Goal: Information Seeking & Learning: Check status

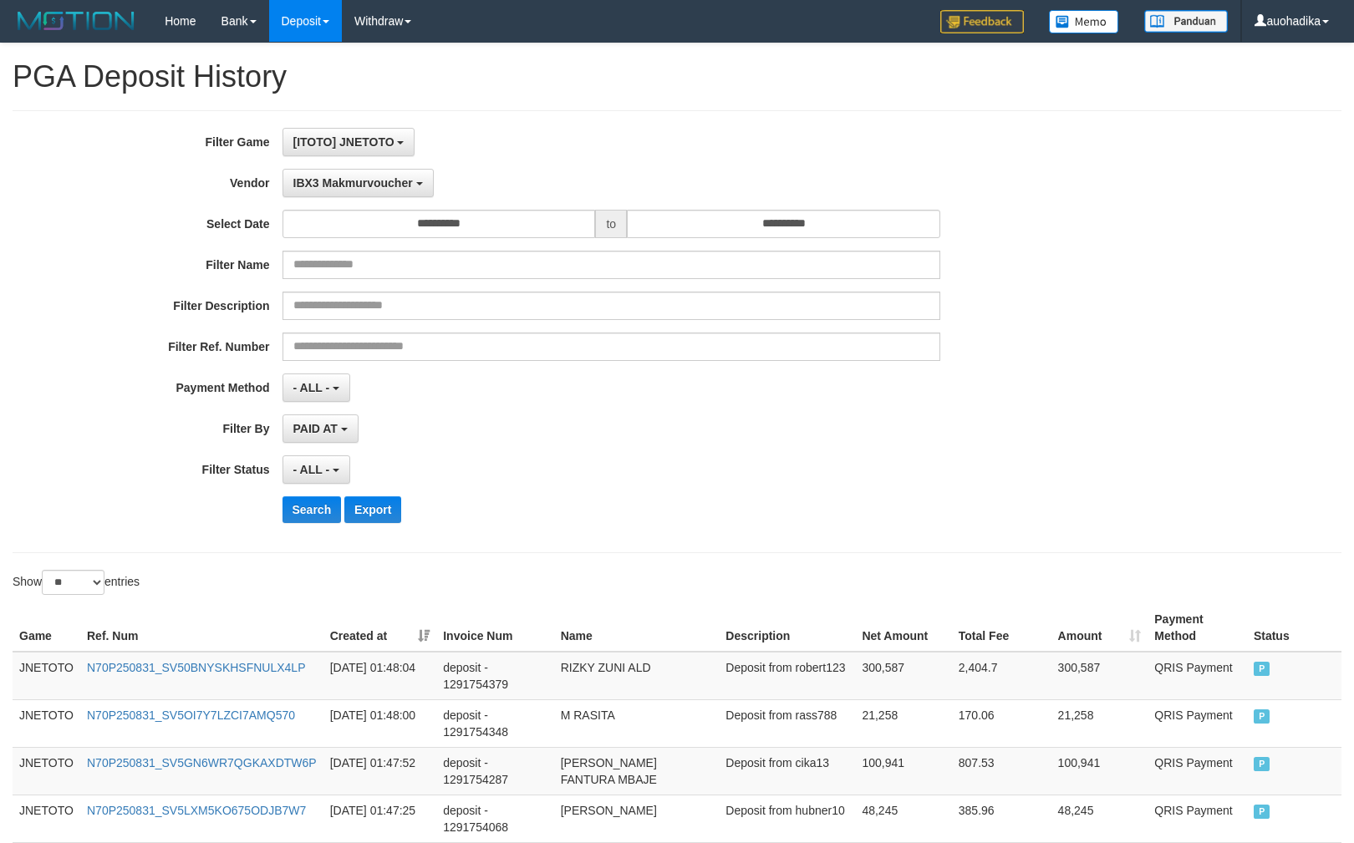
select select "**********"
select select "**"
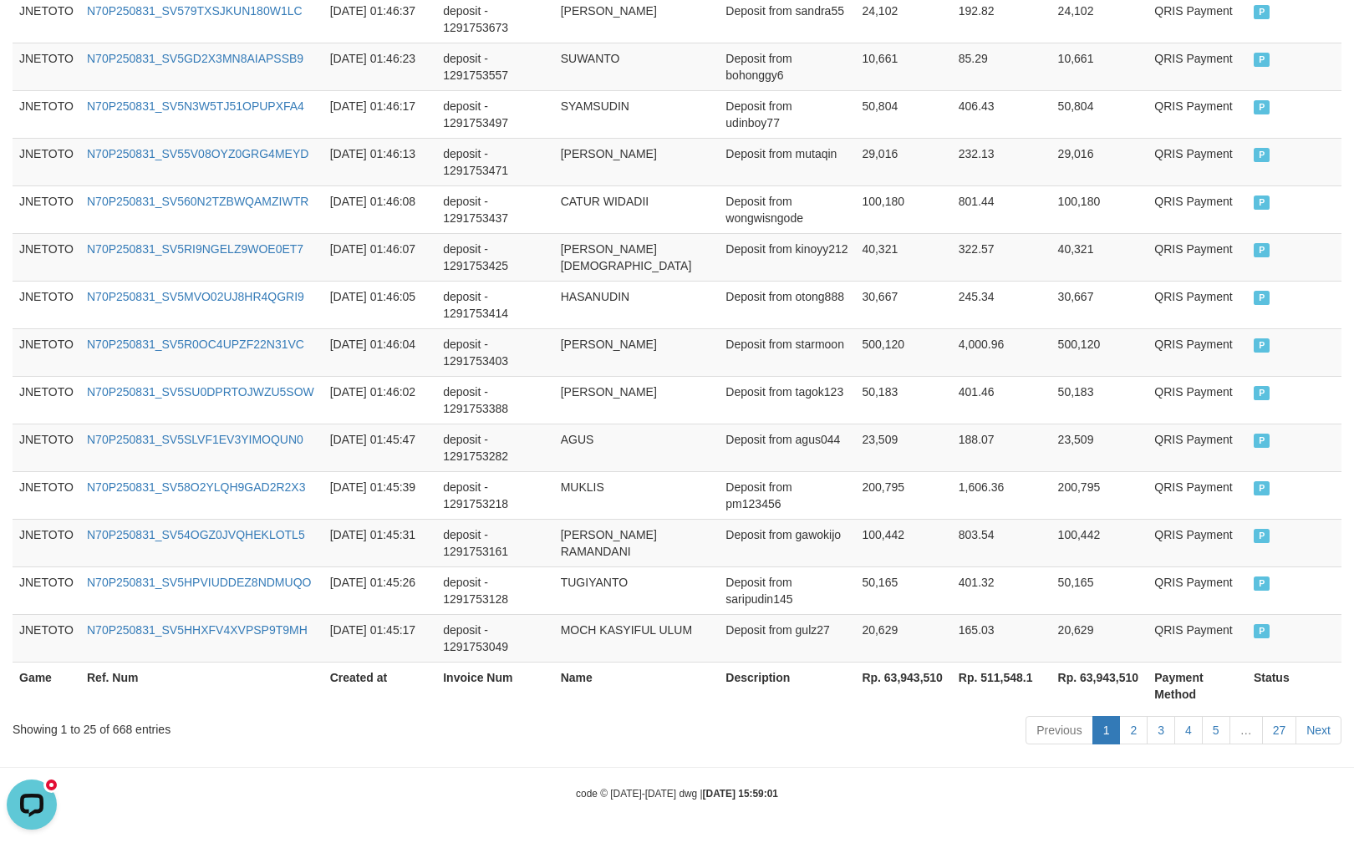
scroll to position [14, 0]
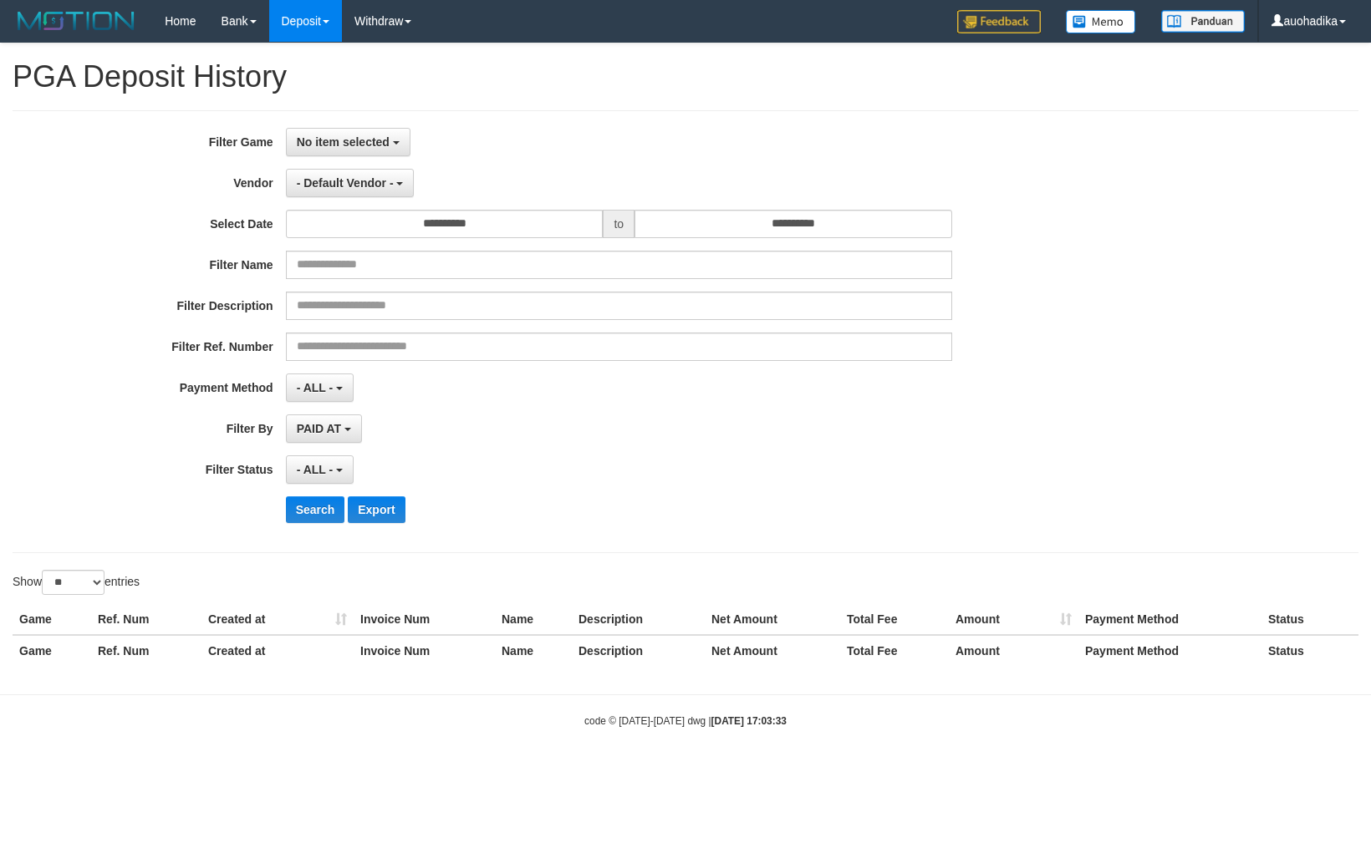
select select
select select "**"
click at [354, 145] on span "No item selected" at bounding box center [343, 141] width 93 height 13
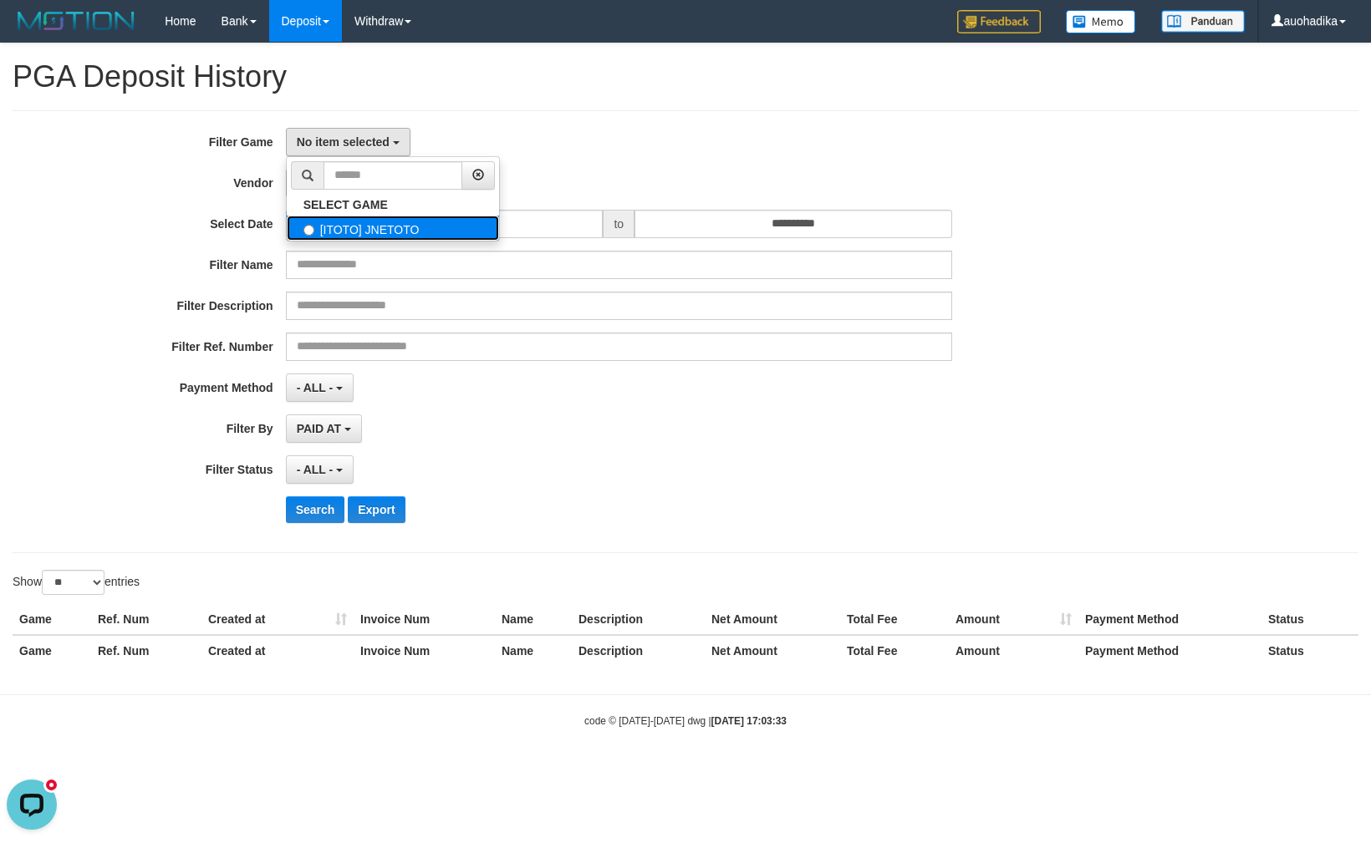
click at [378, 231] on label "[ITOTO] JNETOTO" at bounding box center [393, 228] width 212 height 25
select select "***"
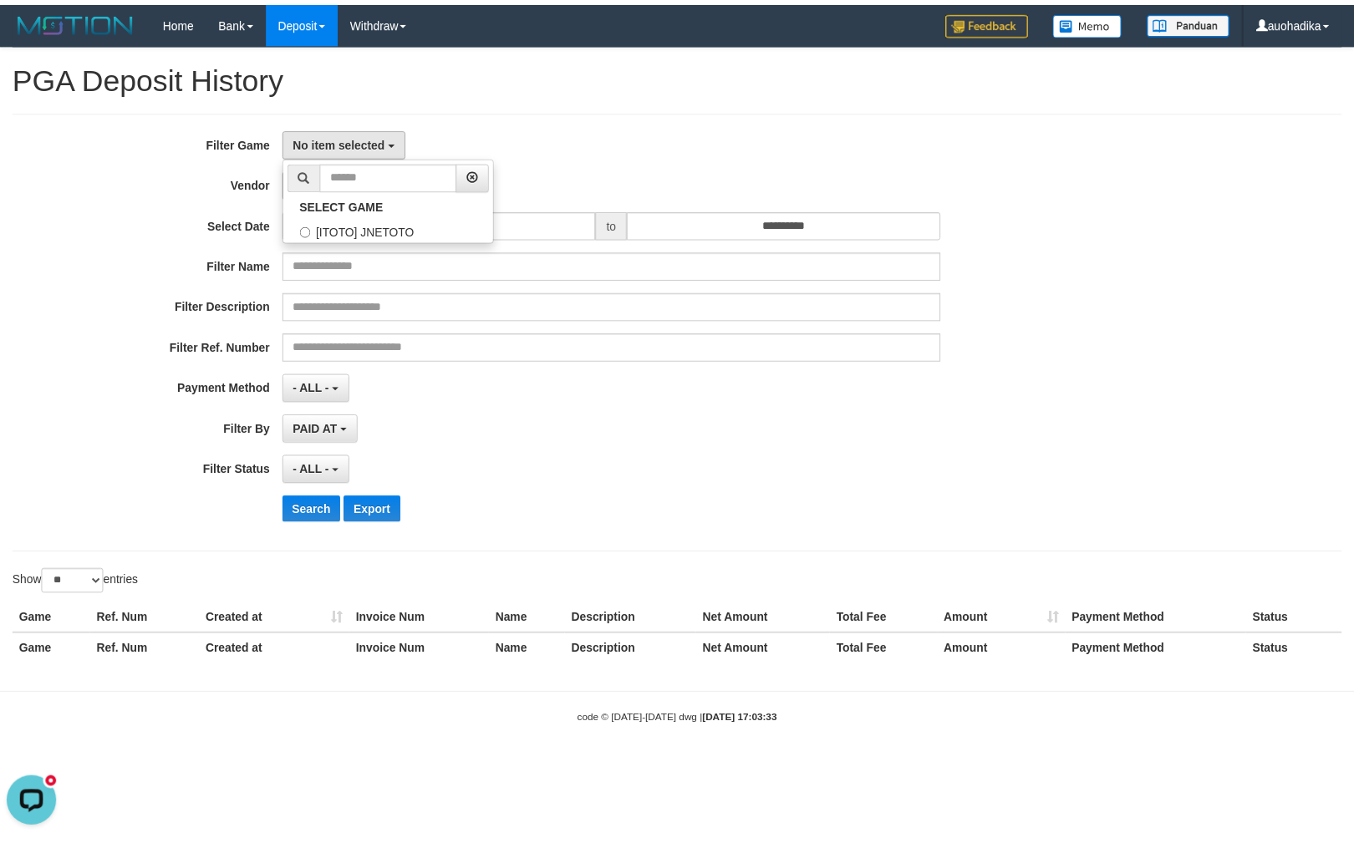
scroll to position [14, 0]
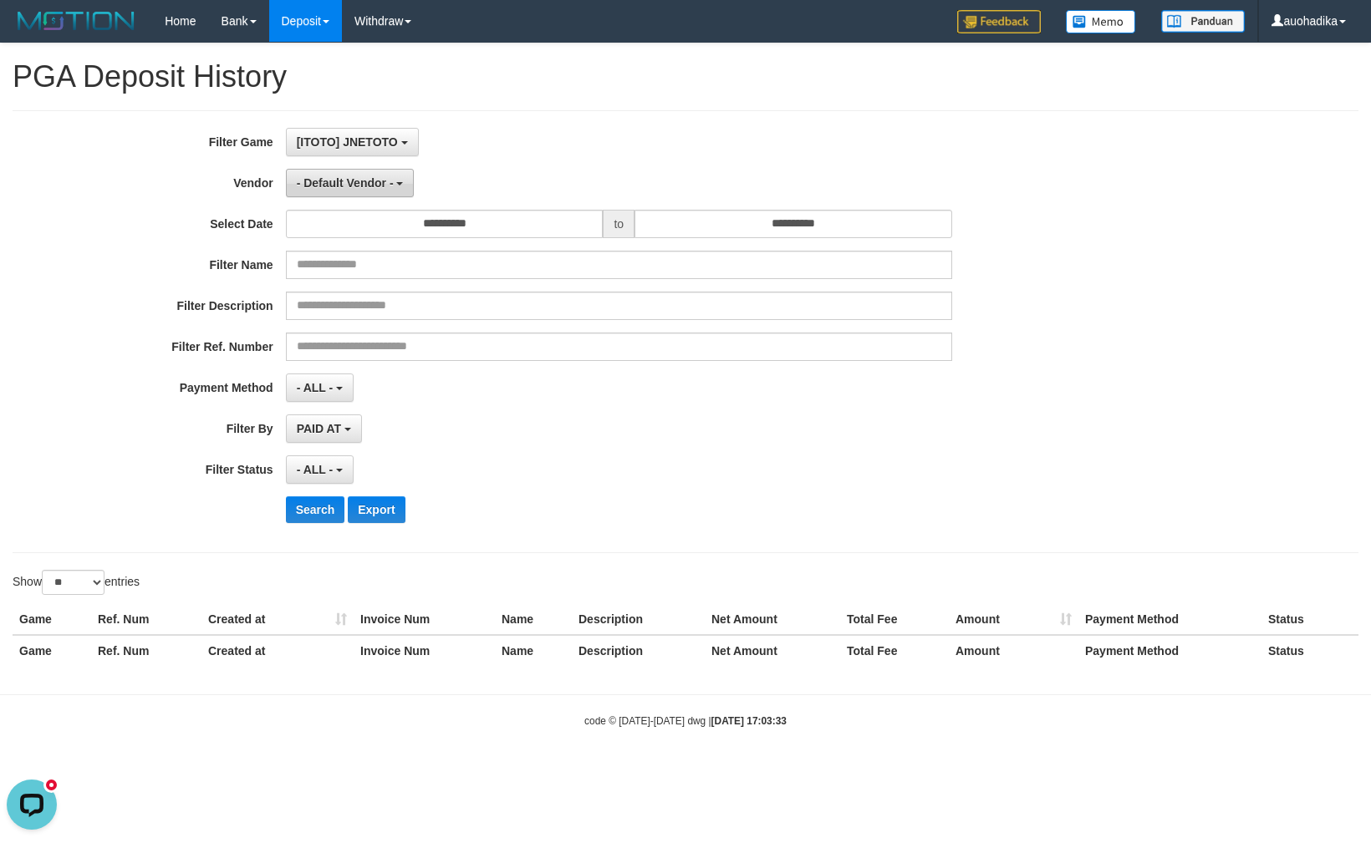
click at [378, 194] on button "- Default Vendor -" at bounding box center [350, 183] width 129 height 28
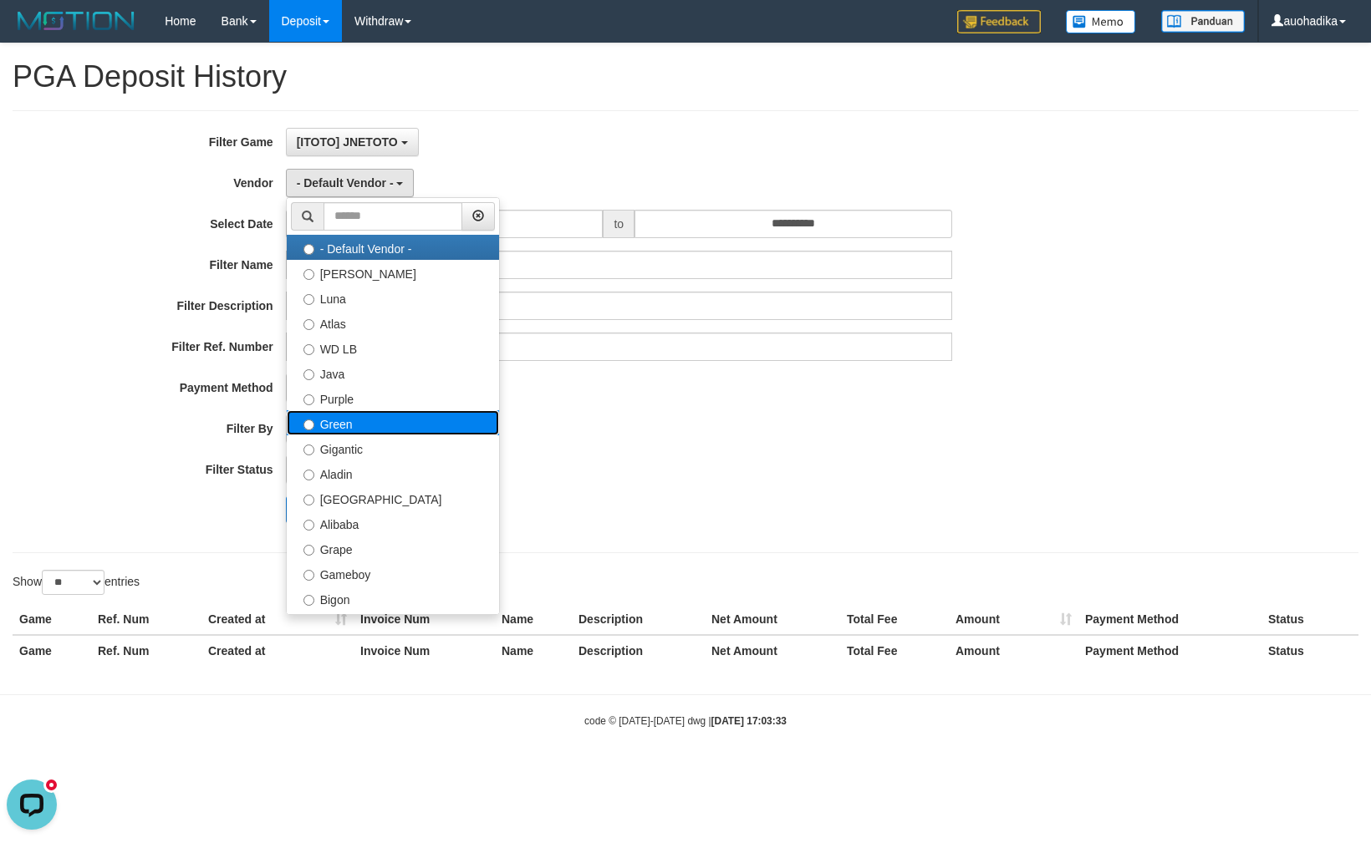
click at [362, 423] on label "Green" at bounding box center [393, 422] width 212 height 25
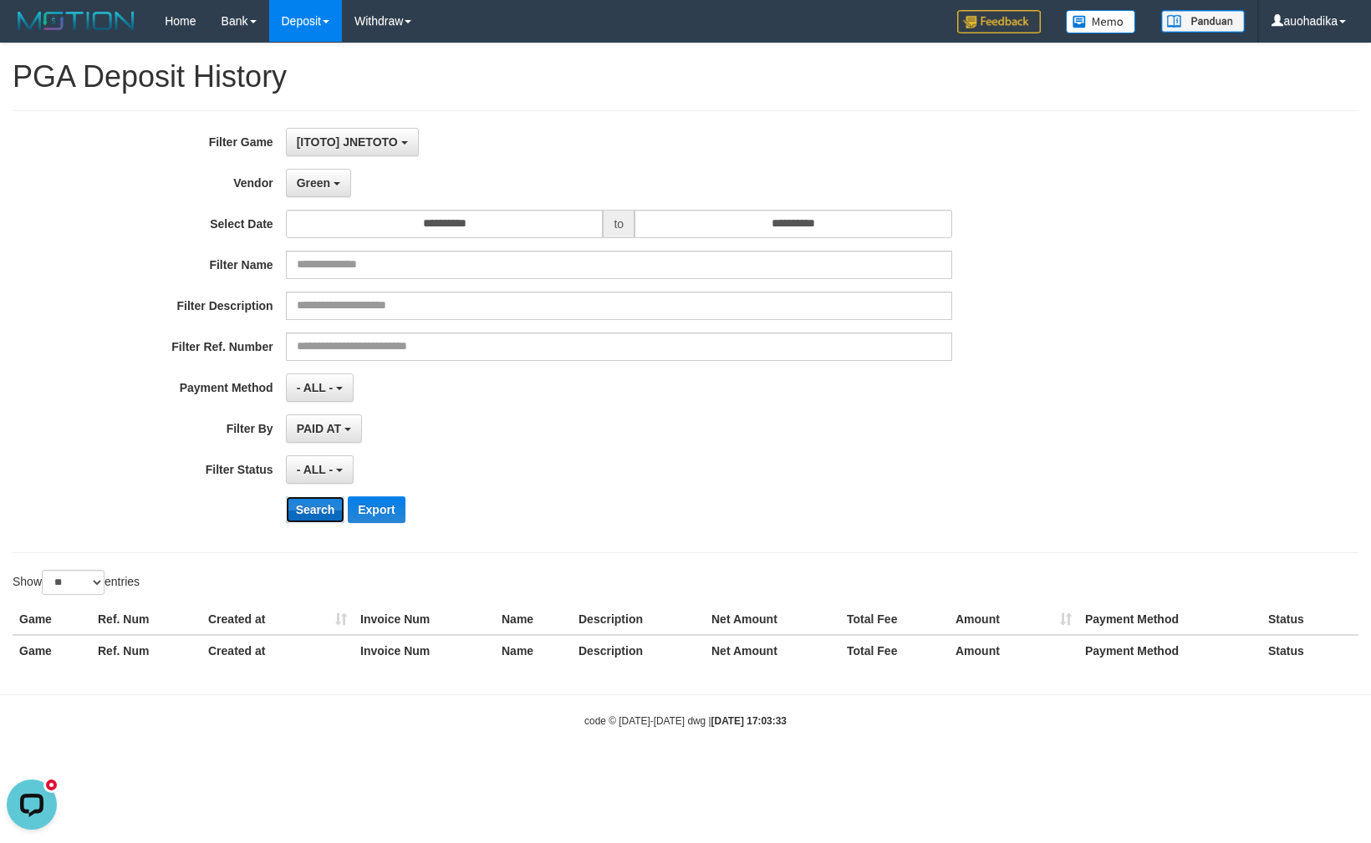
click at [325, 508] on button "Search" at bounding box center [315, 509] width 59 height 27
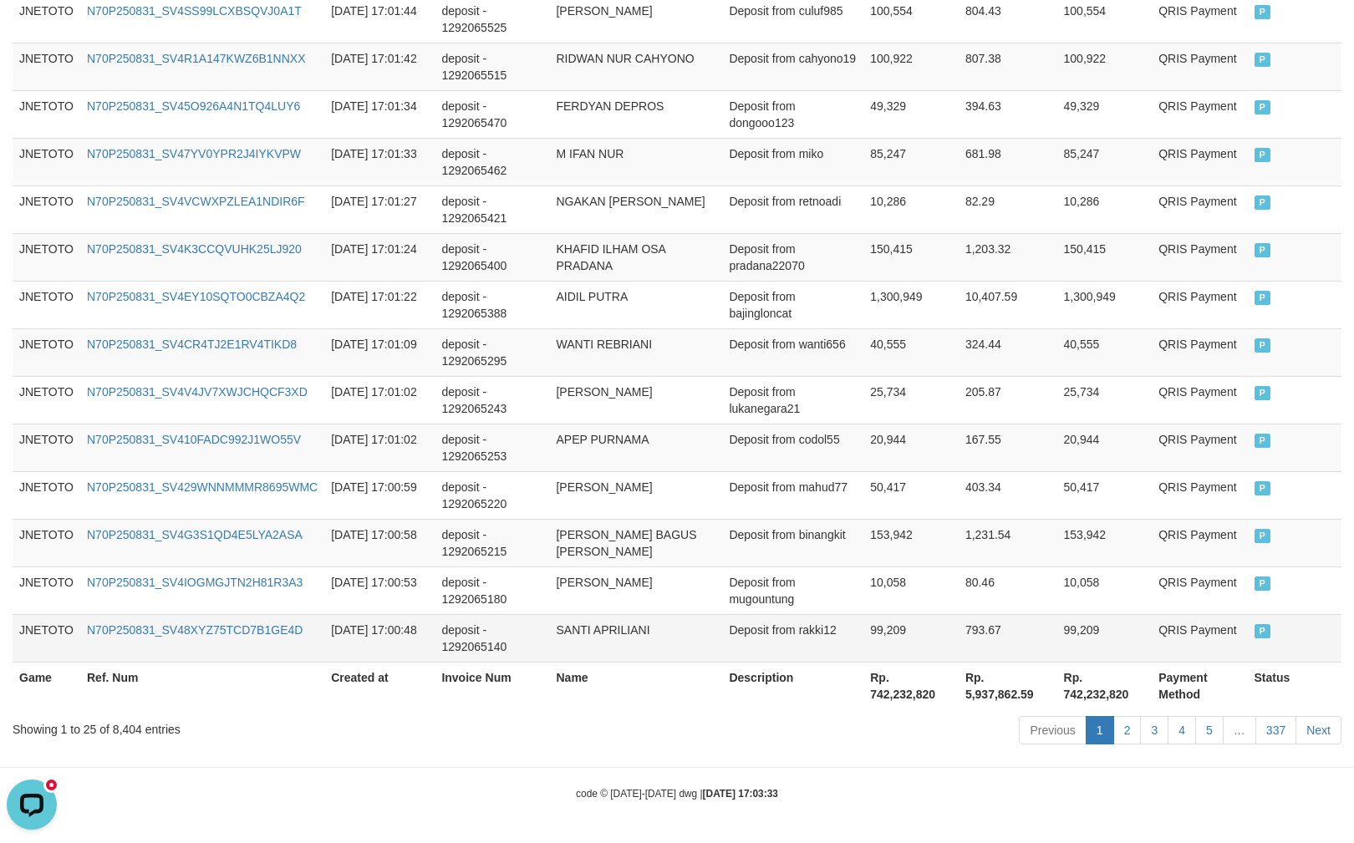
scroll to position [1191, 0]
click at [135, 724] on div "Showing 1 to 25 of 8,404 entries" at bounding box center [282, 726] width 539 height 23
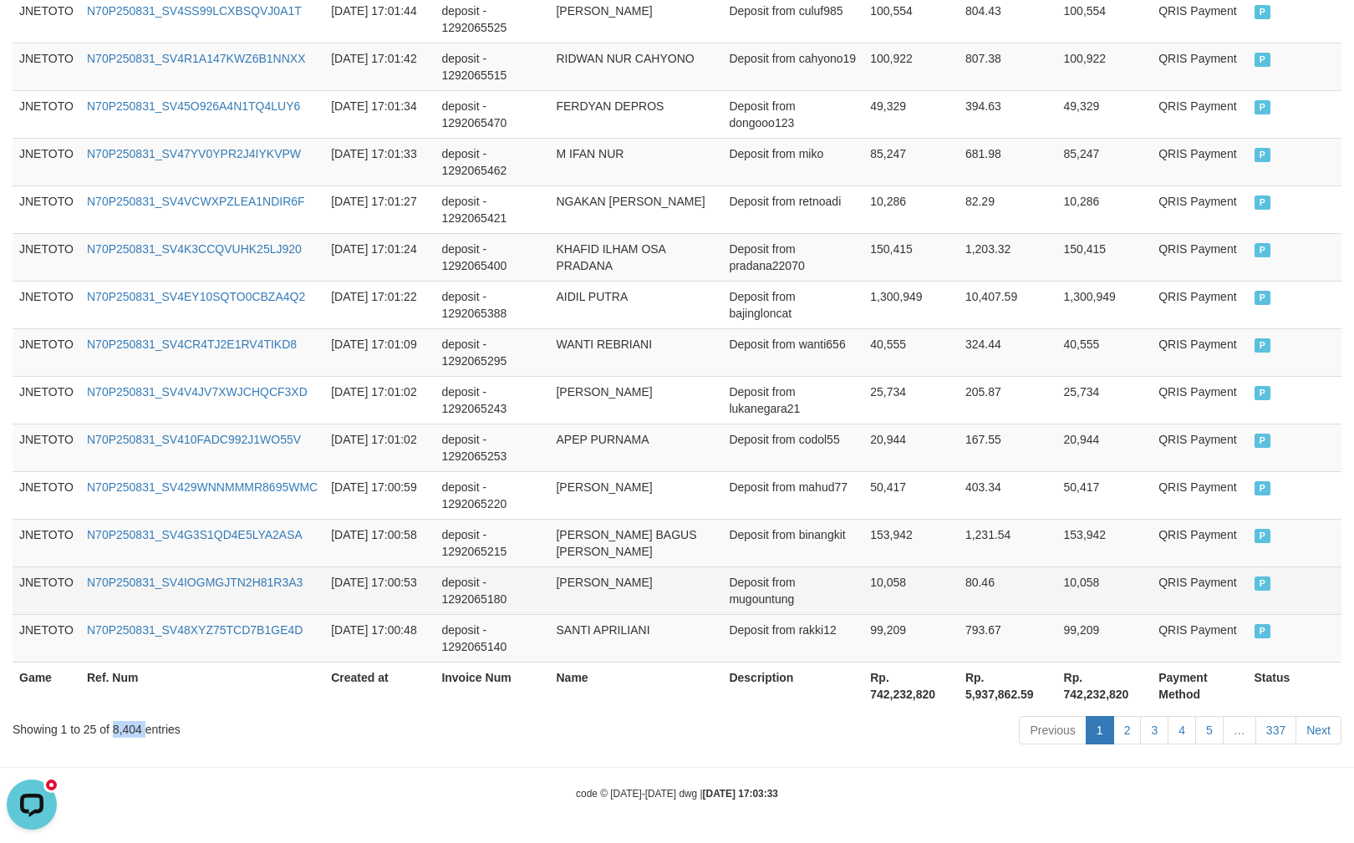
copy div "8,404"
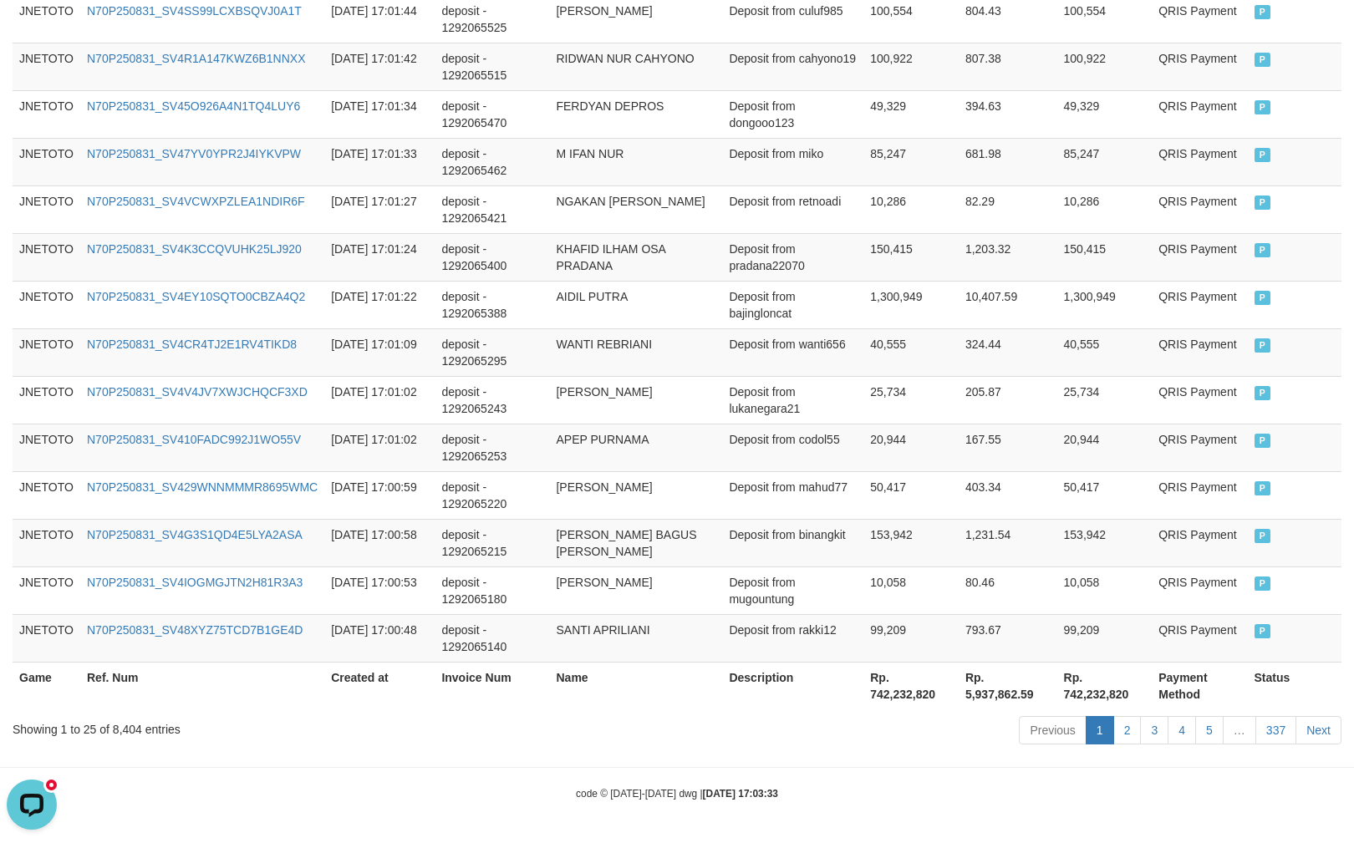
click at [900, 686] on th "Rp. 742,232,820" at bounding box center [910, 686] width 95 height 48
copy th "742,232,820"
click at [1254, 797] on div "code © 2012-2018 dwg | 2025/08/31 17:03:33" at bounding box center [677, 793] width 1354 height 17
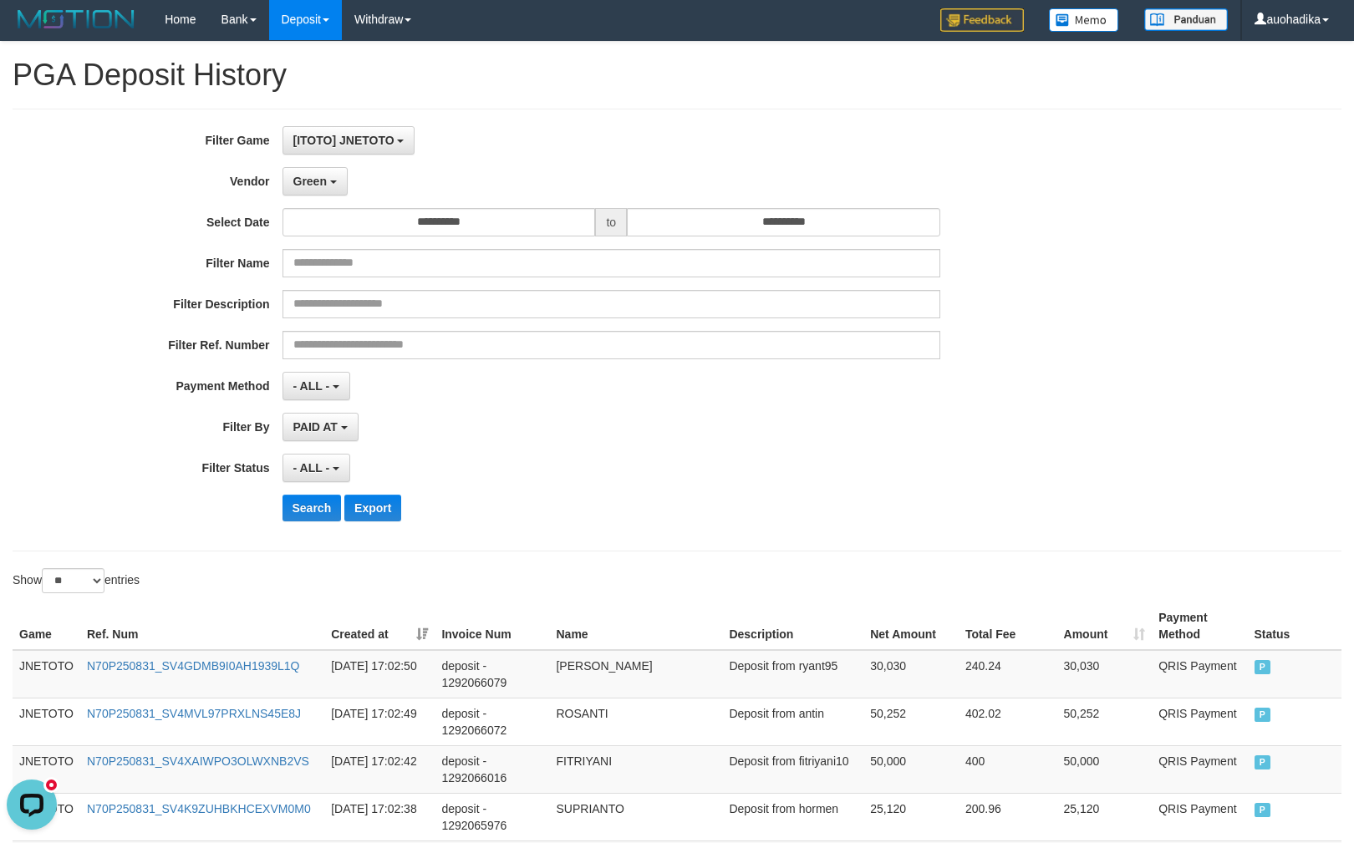
scroll to position [0, 0]
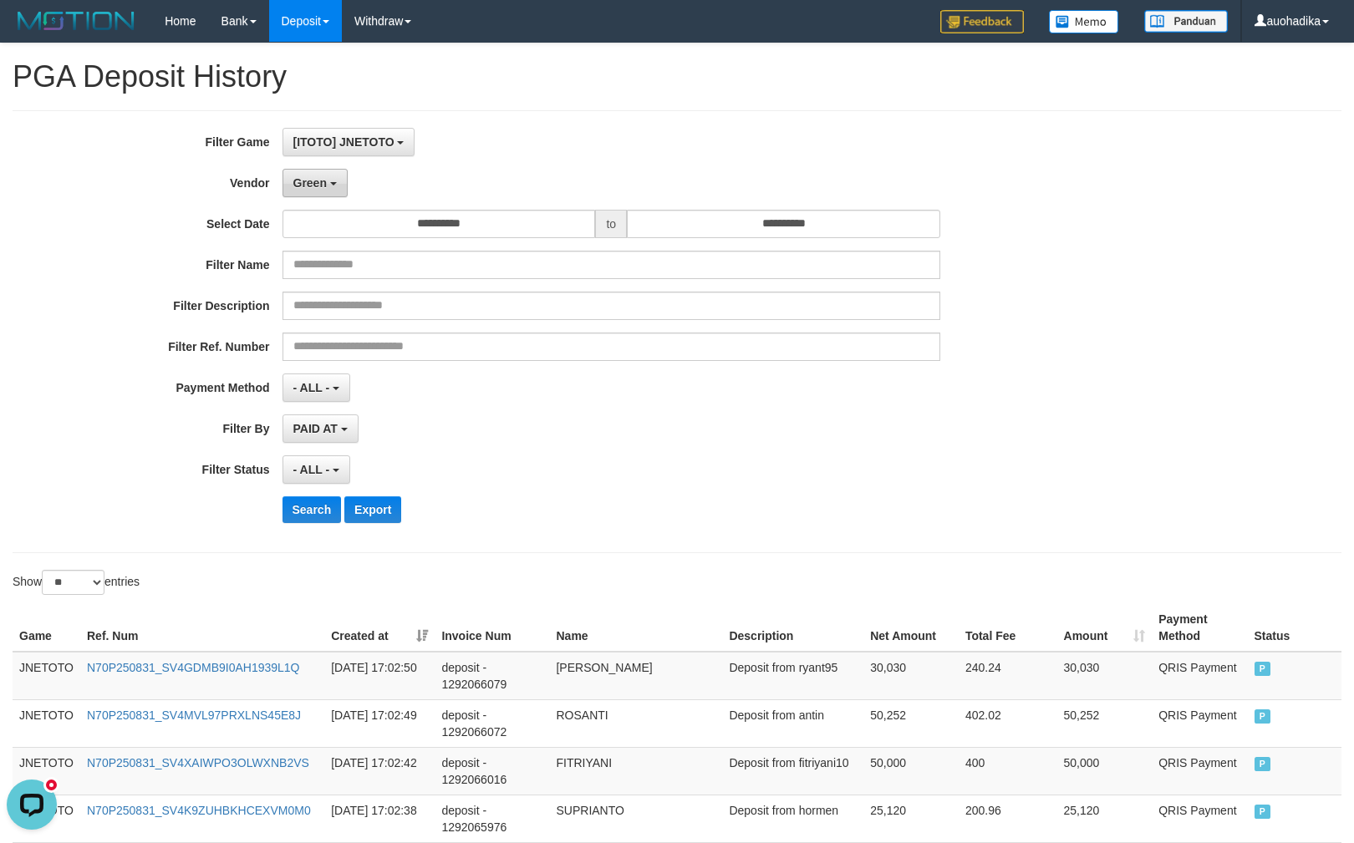
click at [328, 191] on button "Green" at bounding box center [314, 183] width 65 height 28
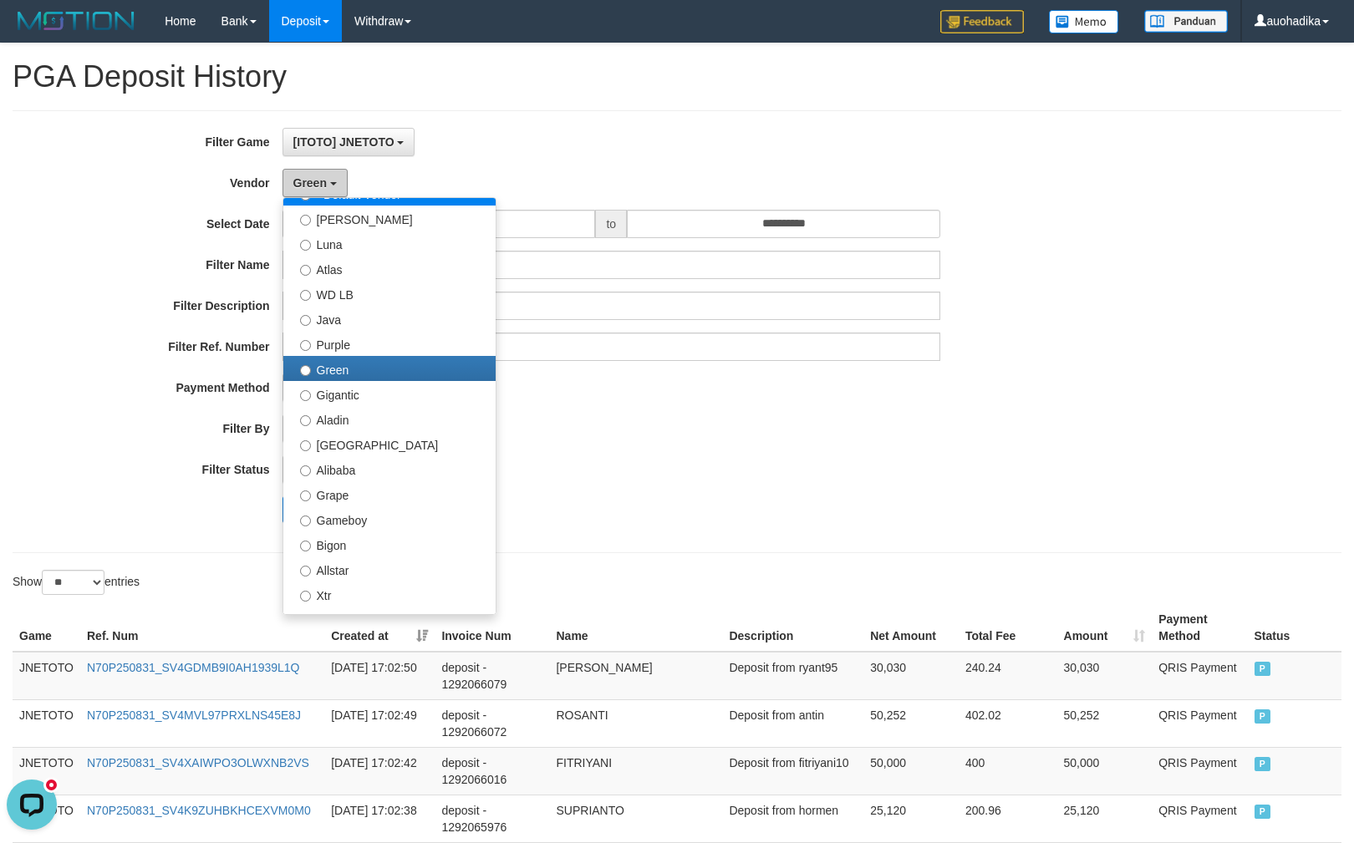
scroll to position [148, 0]
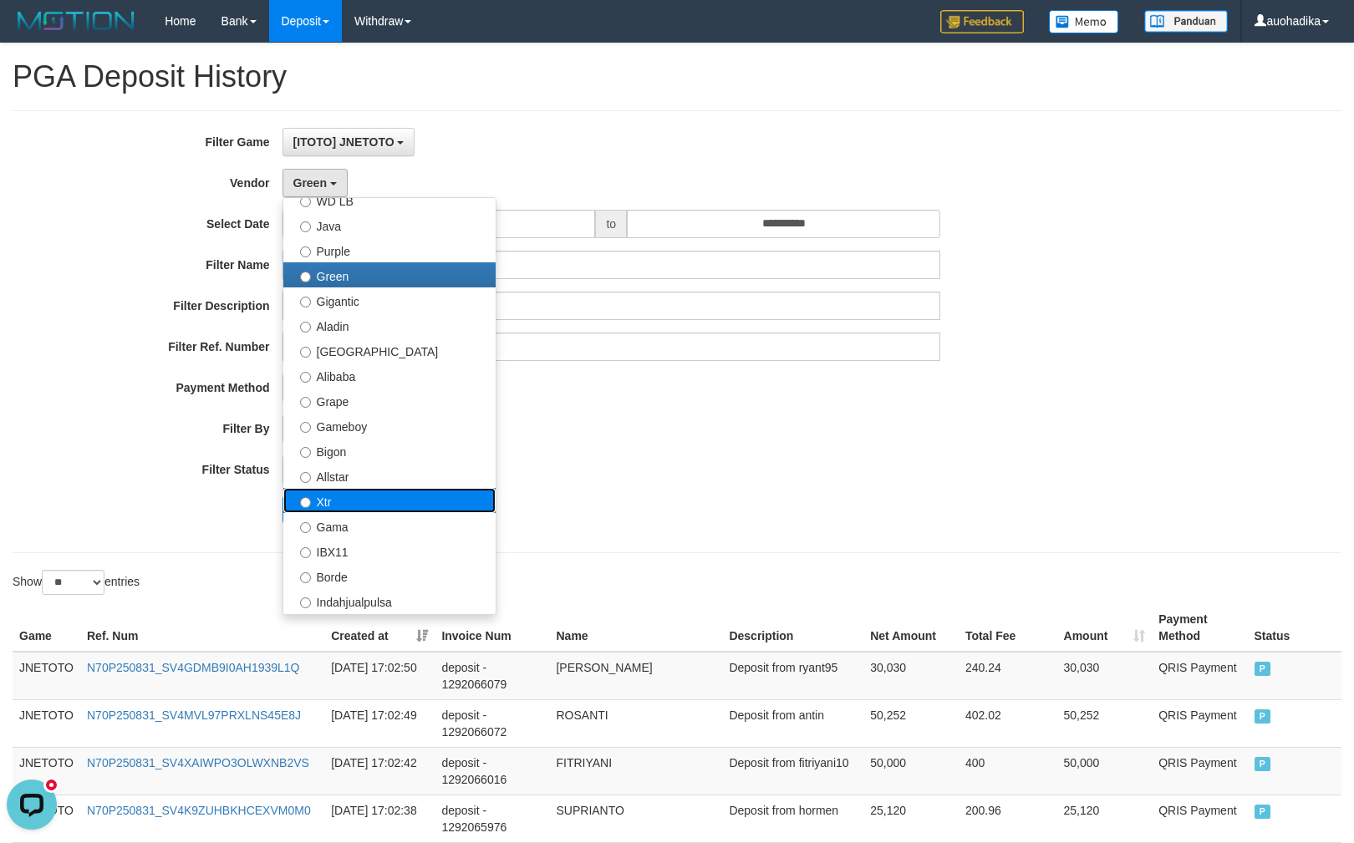
click at [371, 498] on label "Xtr" at bounding box center [389, 500] width 212 height 25
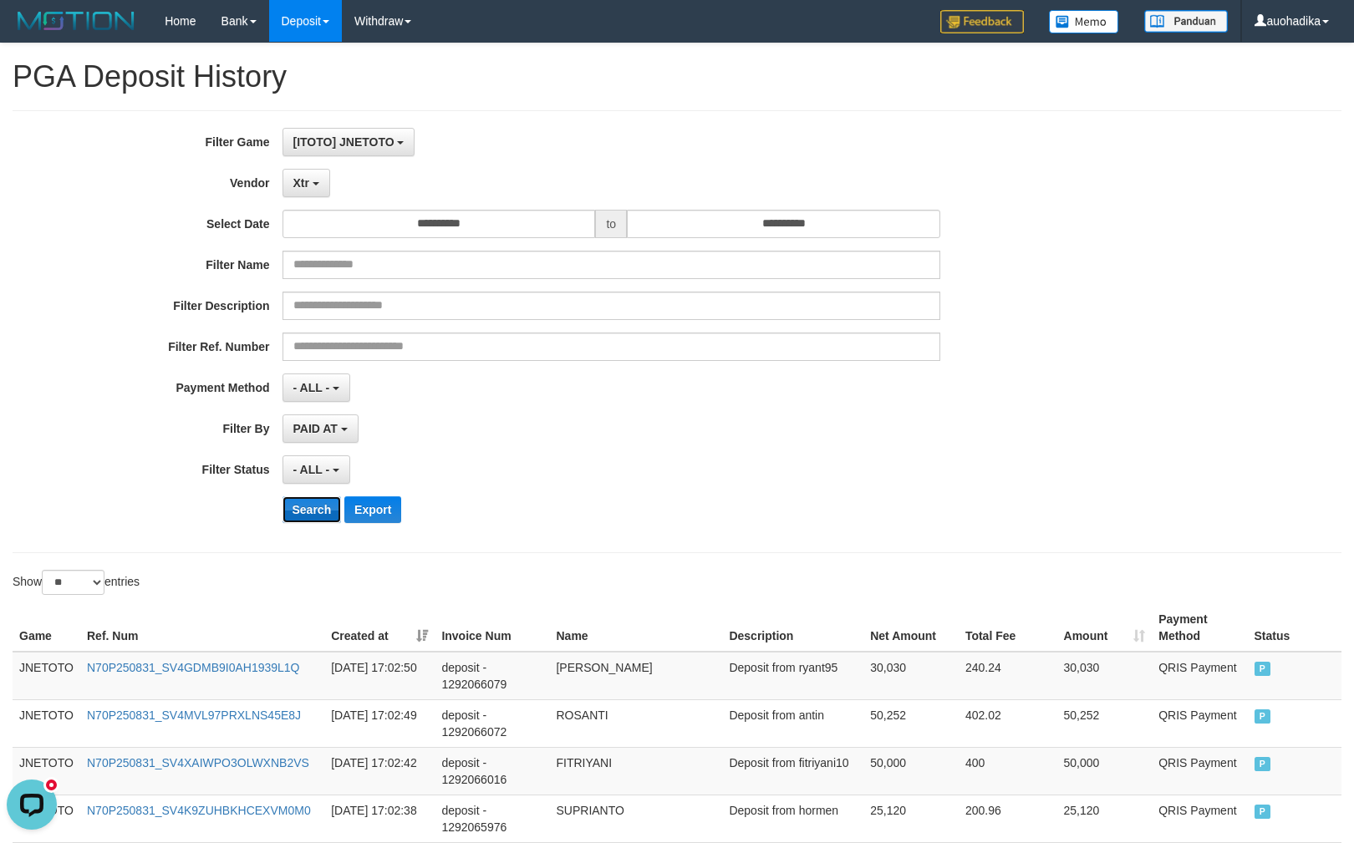
click at [298, 512] on button "Search" at bounding box center [311, 509] width 59 height 27
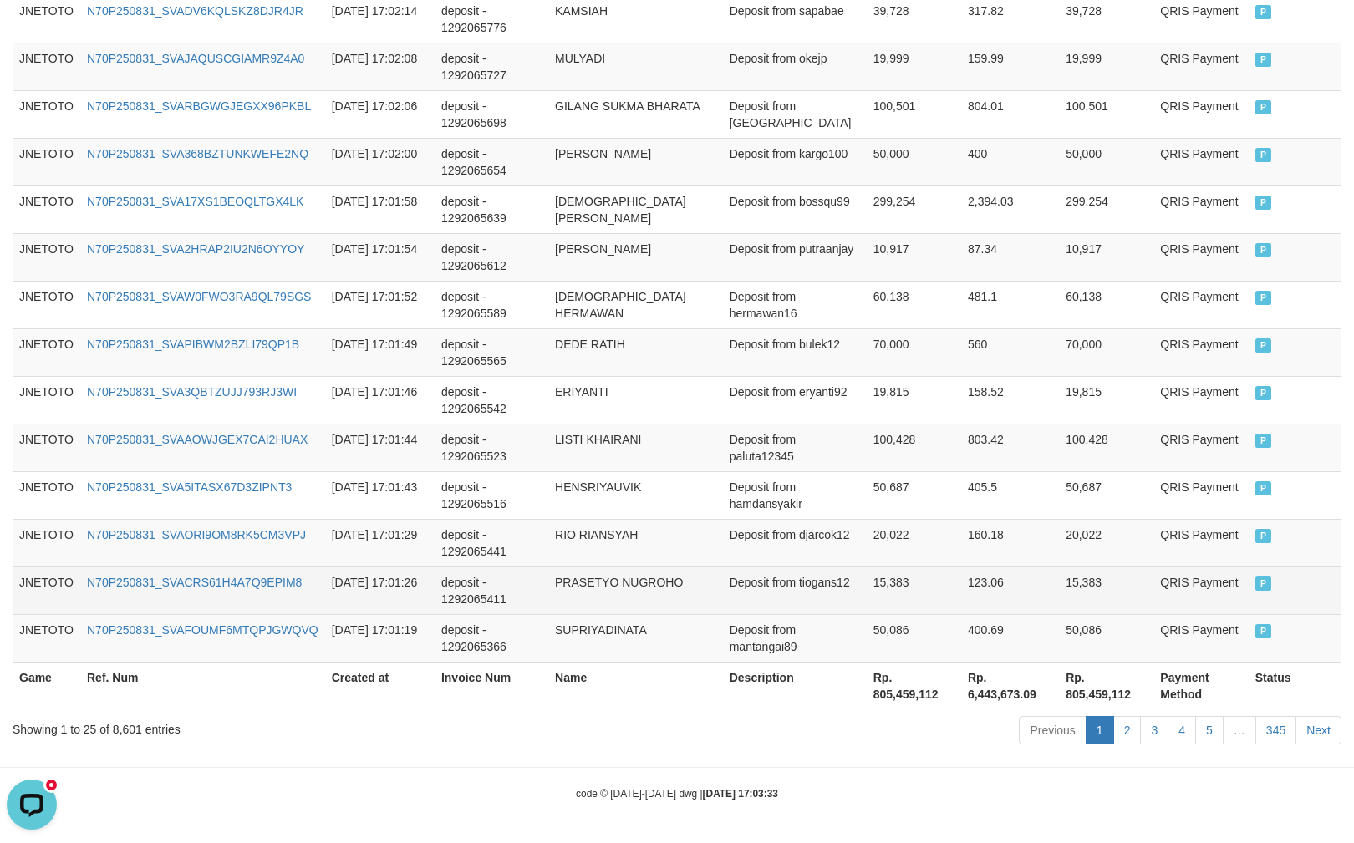
scroll to position [1191, 0]
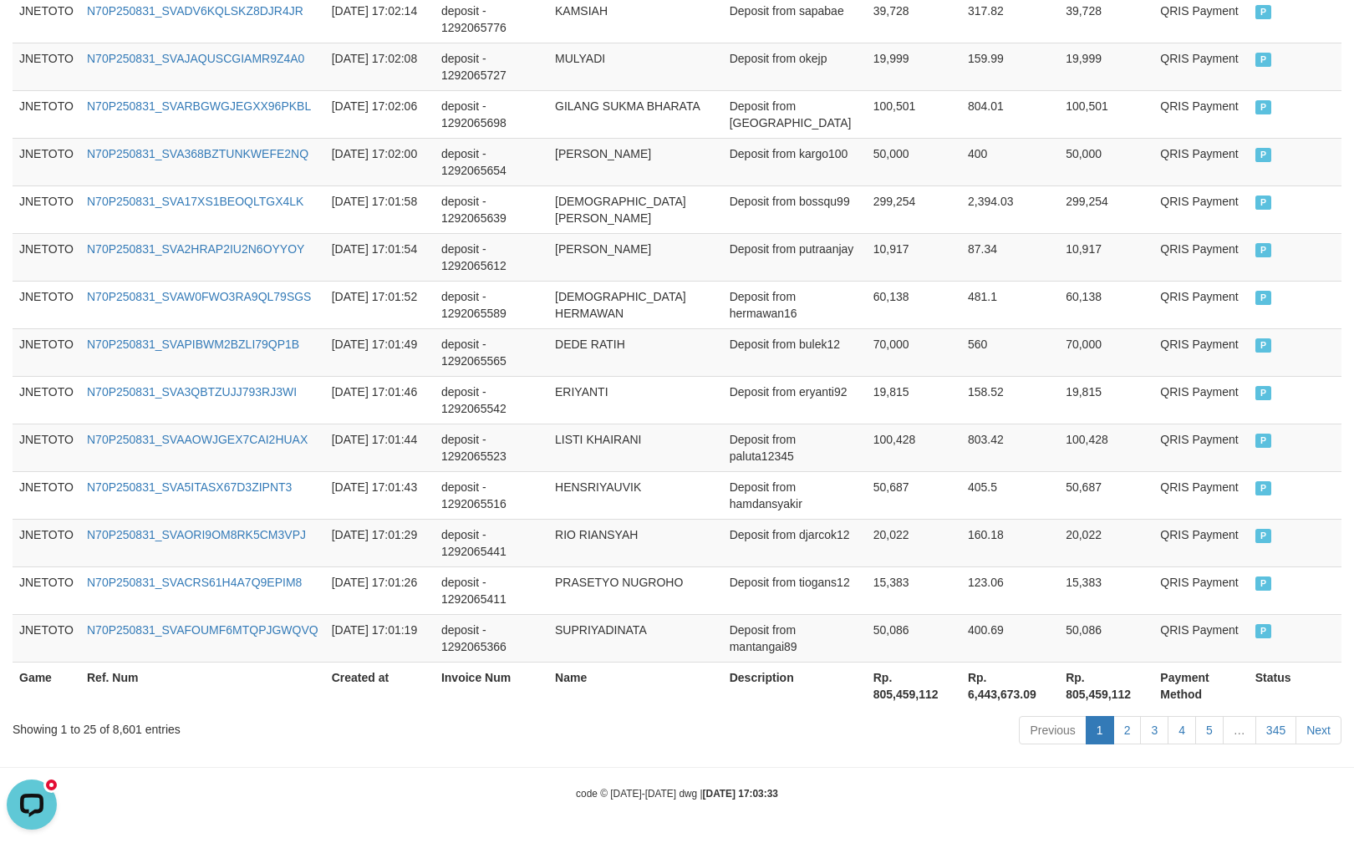
click at [115, 736] on div "Showing 1 to 25 of 8,601 entries" at bounding box center [282, 726] width 539 height 23
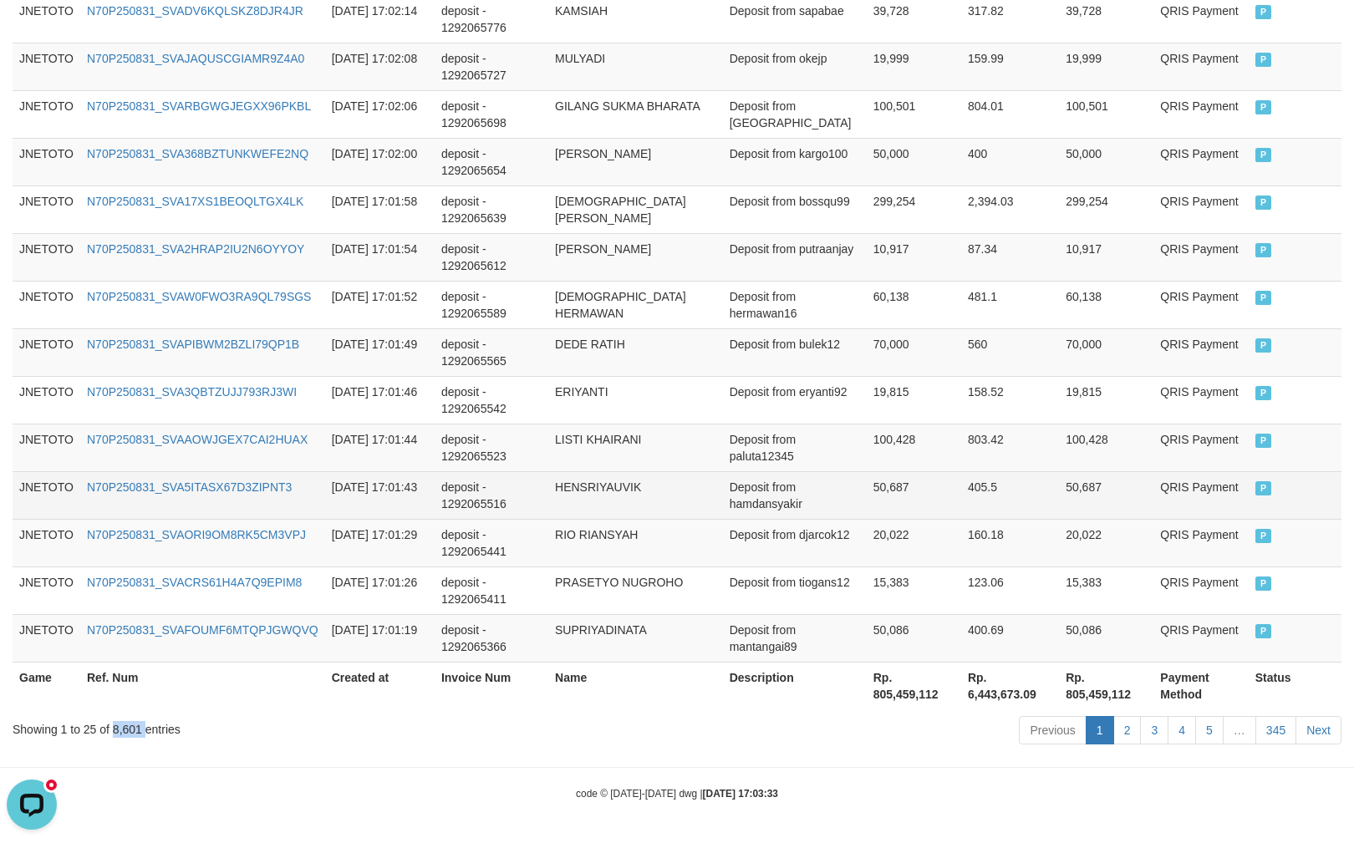
copy div "8,601"
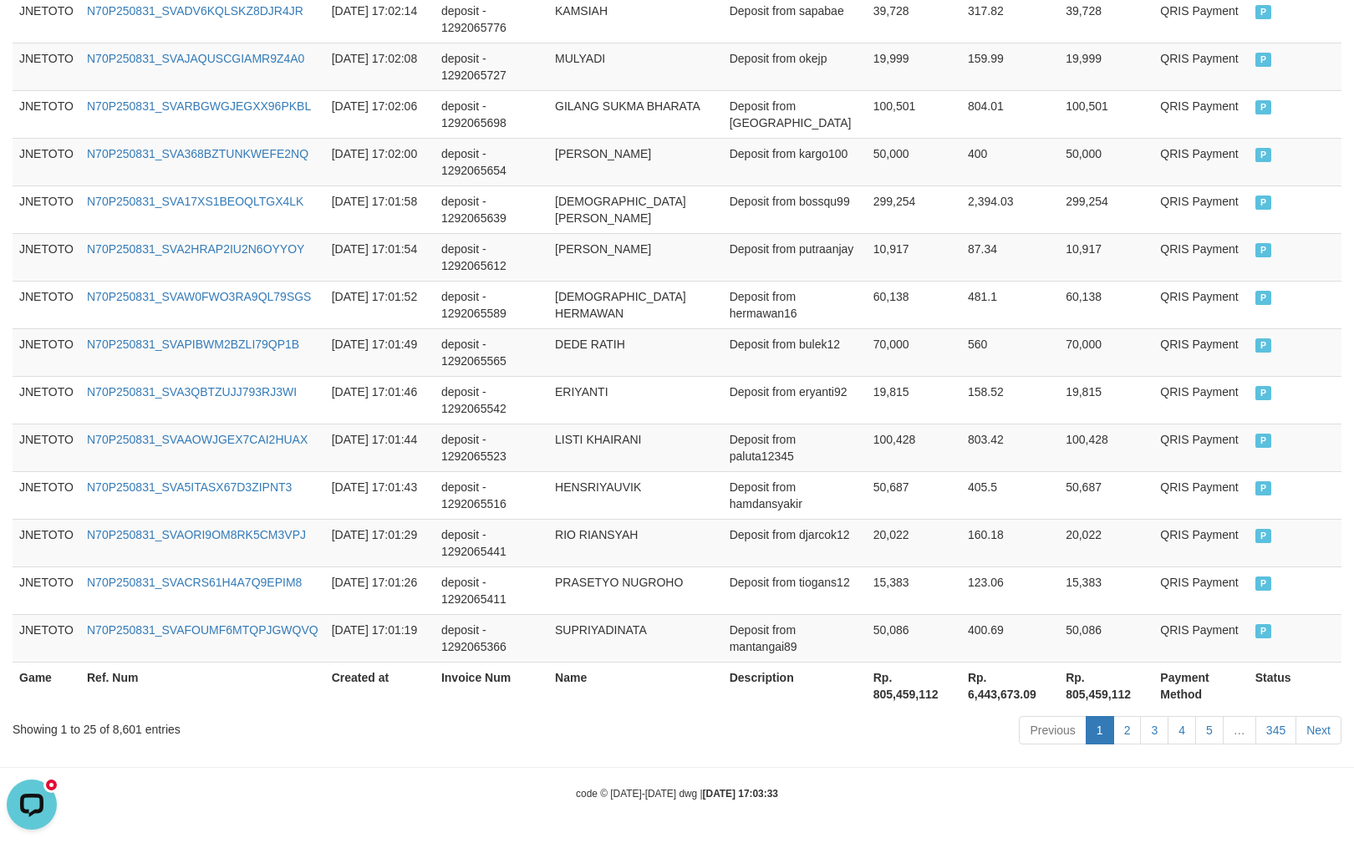
click at [903, 687] on th "Rp. 805,459,112" at bounding box center [914, 686] width 94 height 48
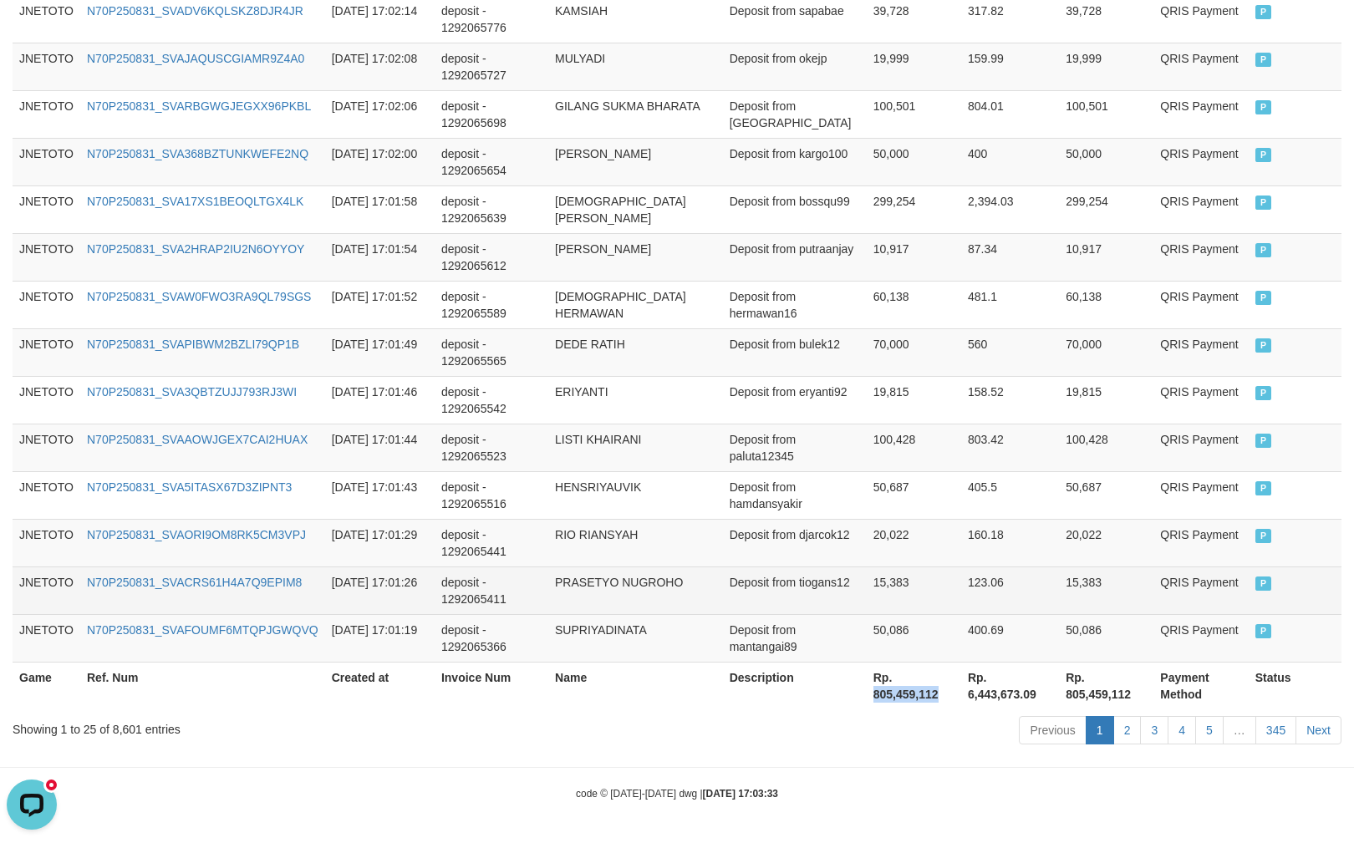
copy th "805,459,112"
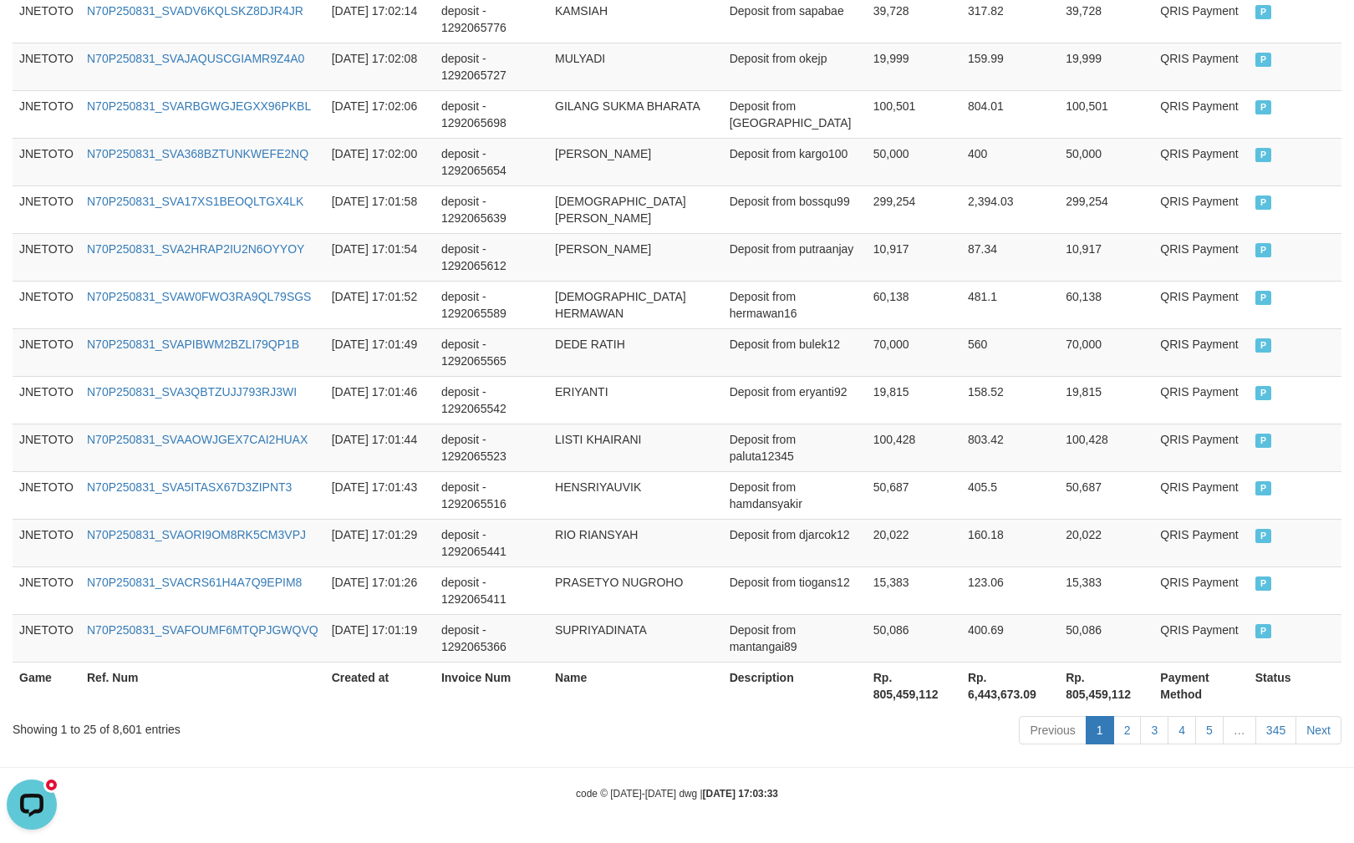
drag, startPoint x: 1147, startPoint y: 820, endPoint x: 1164, endPoint y: 823, distance: 17.9
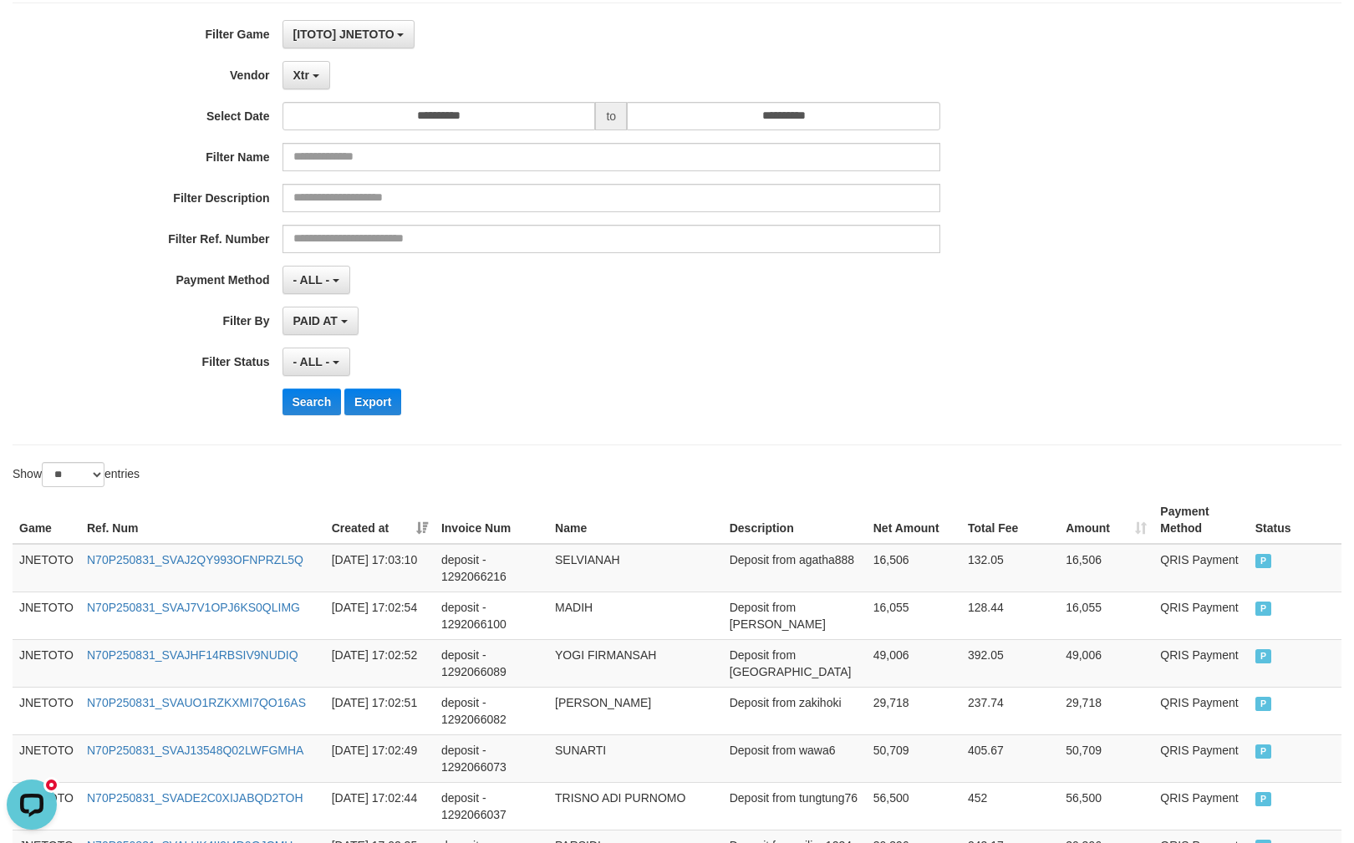
scroll to position [0, 0]
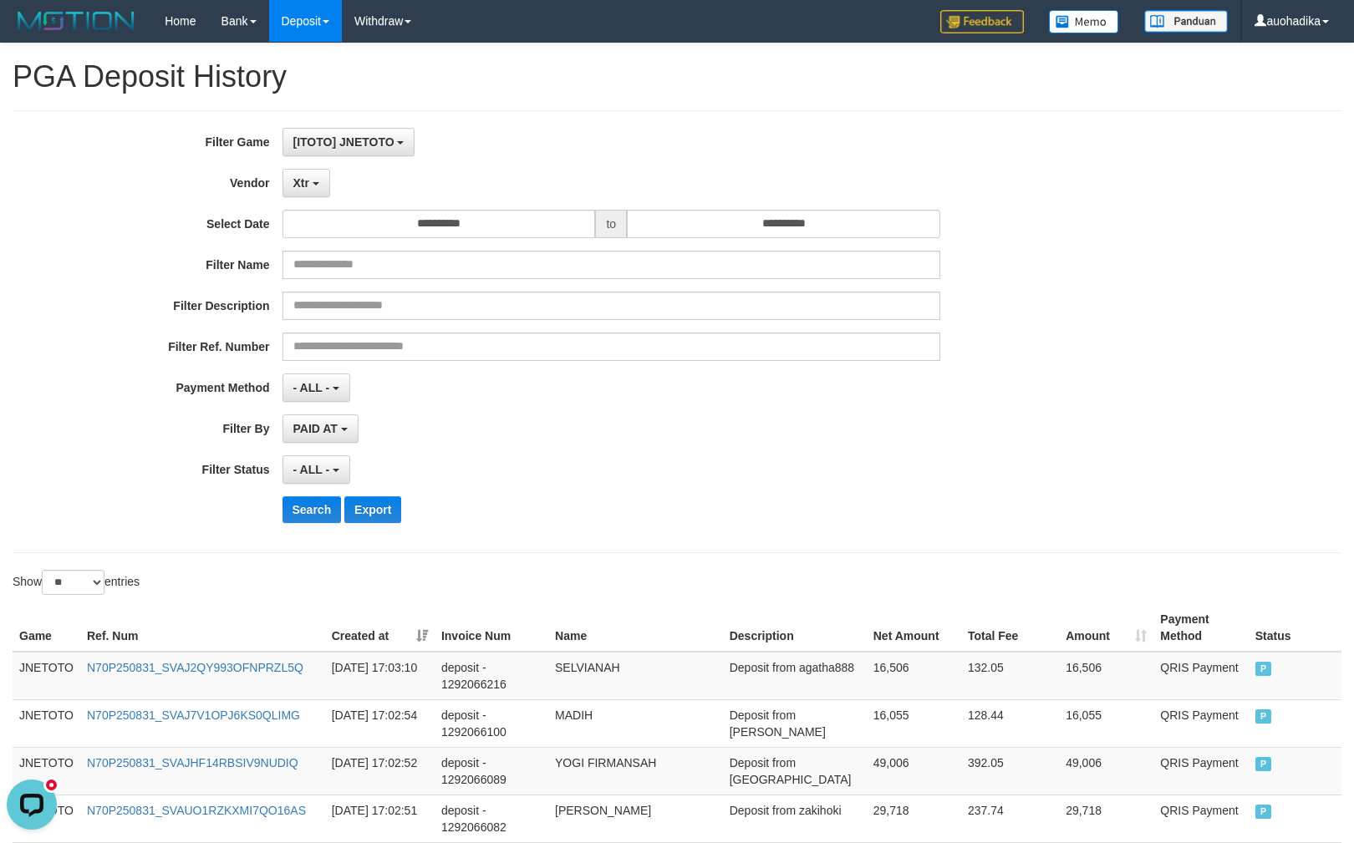
click at [338, 172] on div "Xtr - Default Vendor - Lucy Luna Atlas WD LB Java Purple Green Gigantic Aladin …" at bounding box center [611, 183] width 659 height 28
click at [313, 184] on b "button" at bounding box center [316, 183] width 7 height 3
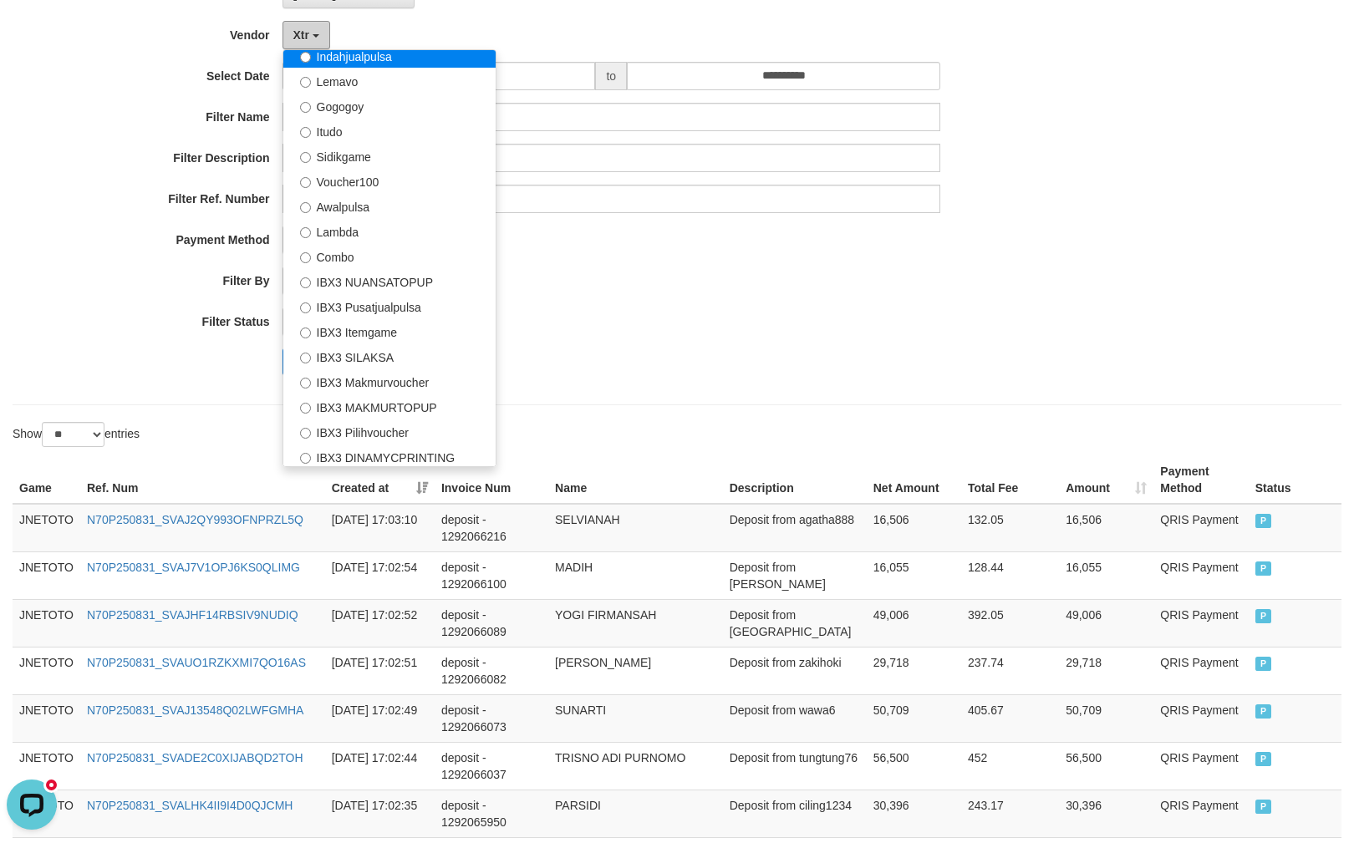
scroll to position [549, 0]
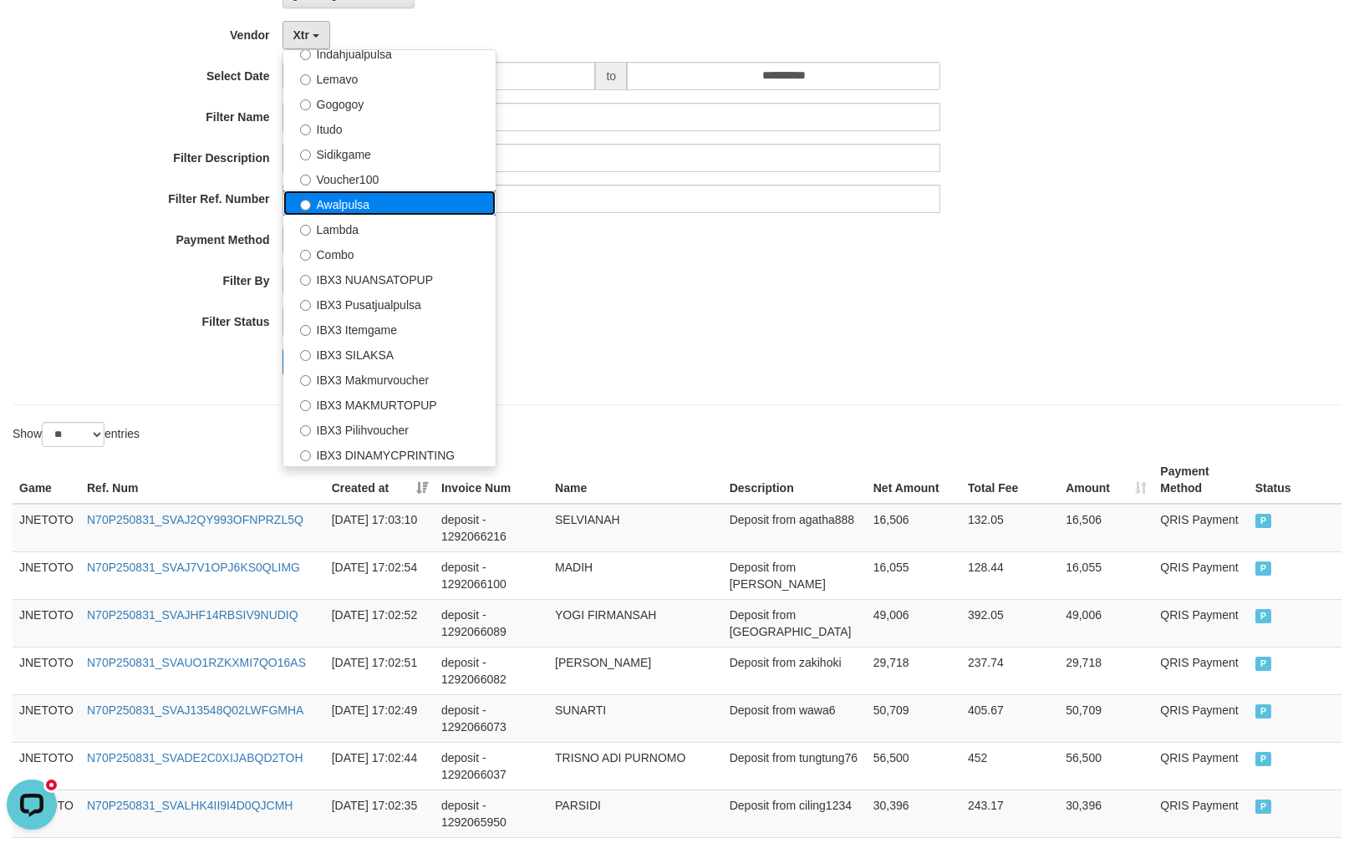
click at [362, 211] on label "Awalpulsa" at bounding box center [389, 203] width 212 height 25
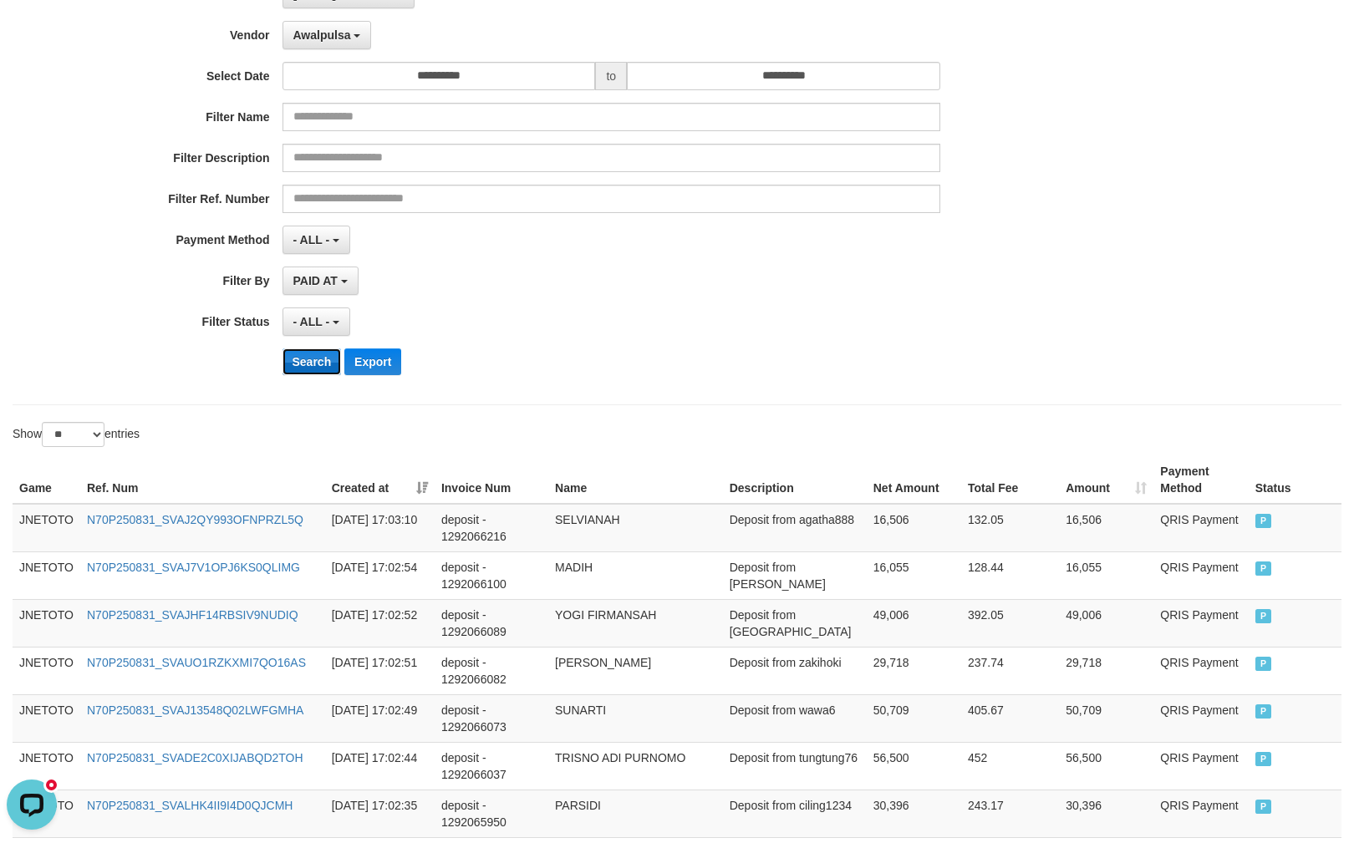
click at [332, 356] on button "Search" at bounding box center [311, 361] width 59 height 27
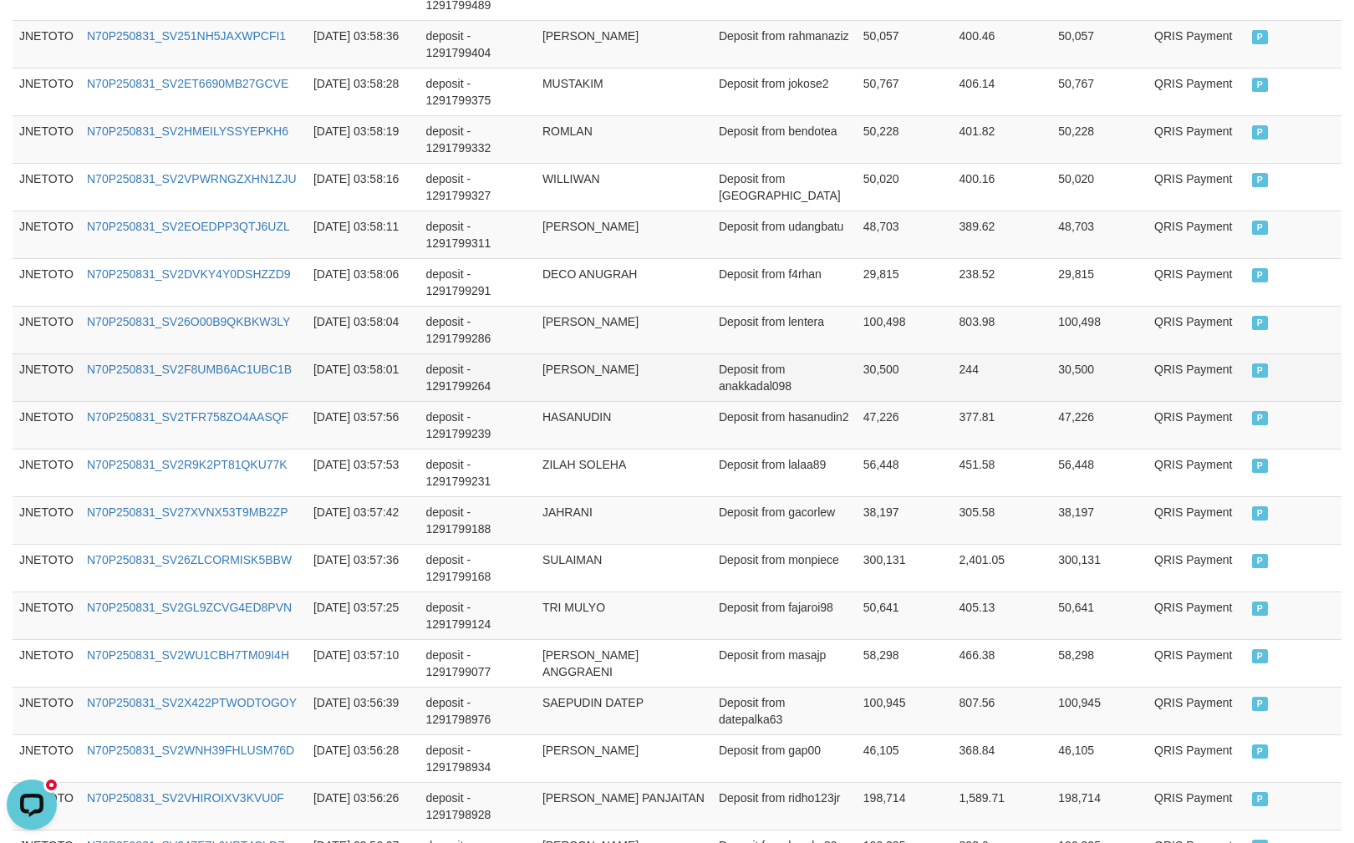
scroll to position [1191, 0]
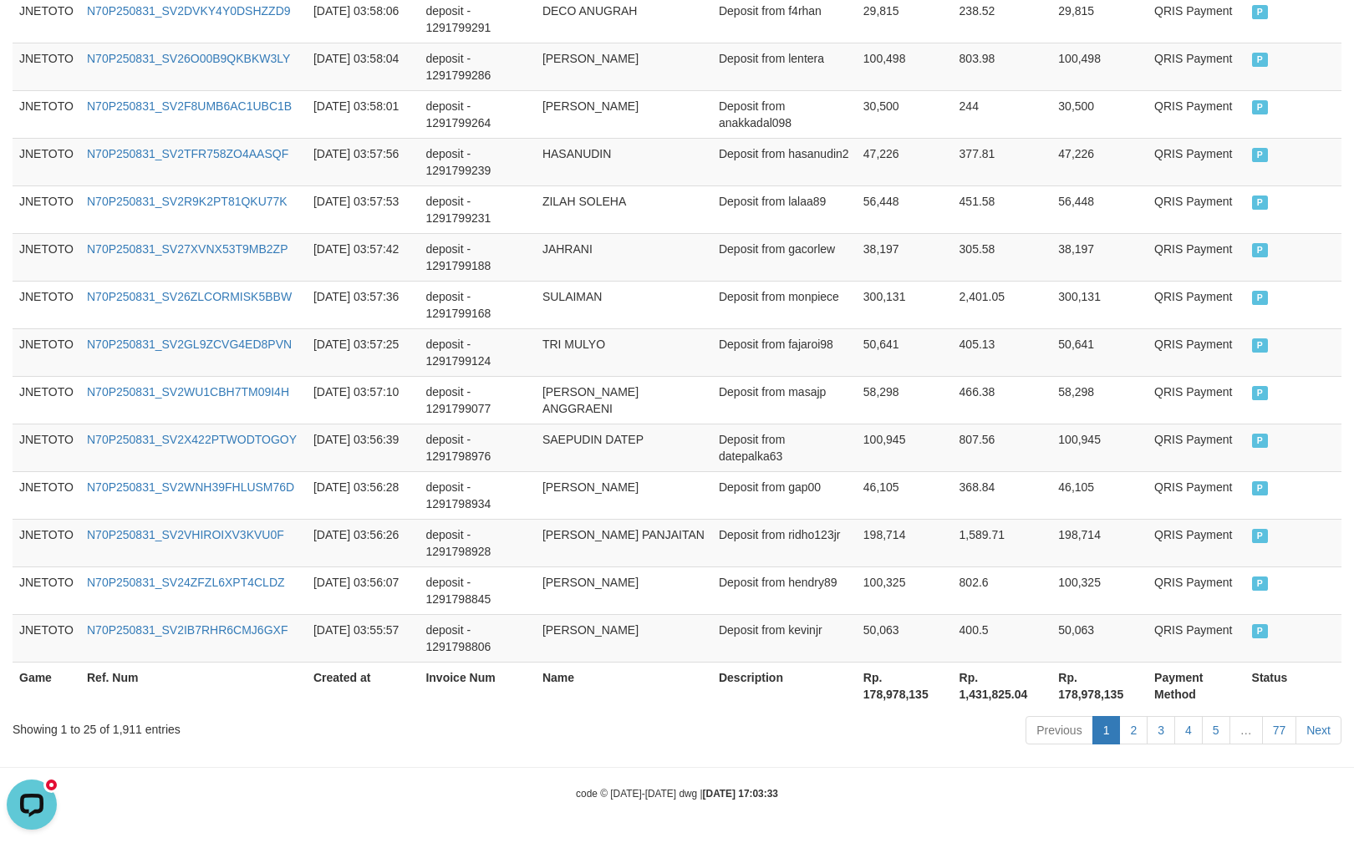
click at [130, 739] on div "Showing 1 to 25 of 1,911 entries Previous 1 2 3 4 5 … 77 Next" at bounding box center [677, 733] width 1354 height 36
copy div "1,911"
click at [1010, 791] on div "code © 2012-2018 dwg | 2025/08/31 17:03:33" at bounding box center [677, 793] width 1354 height 17
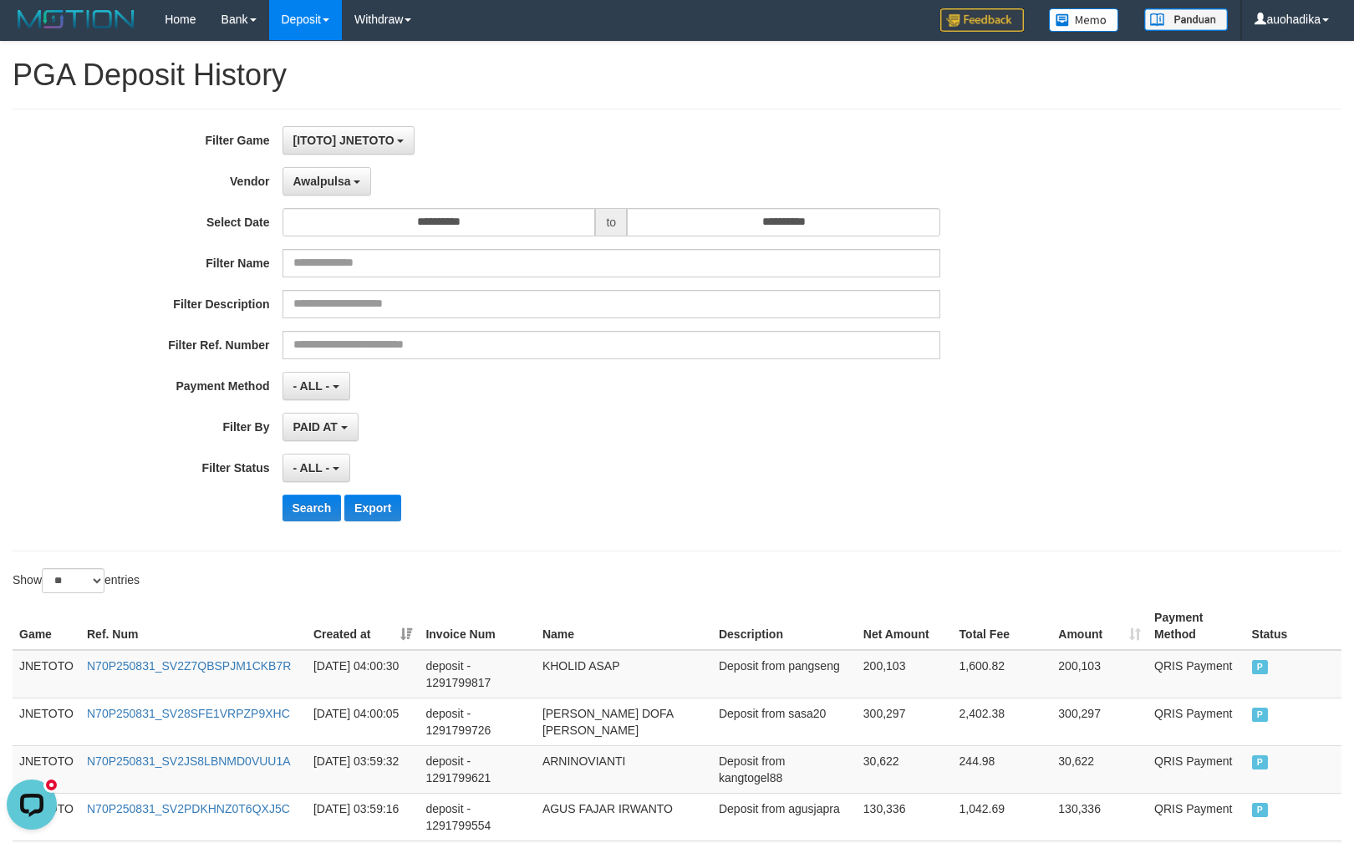
scroll to position [0, 0]
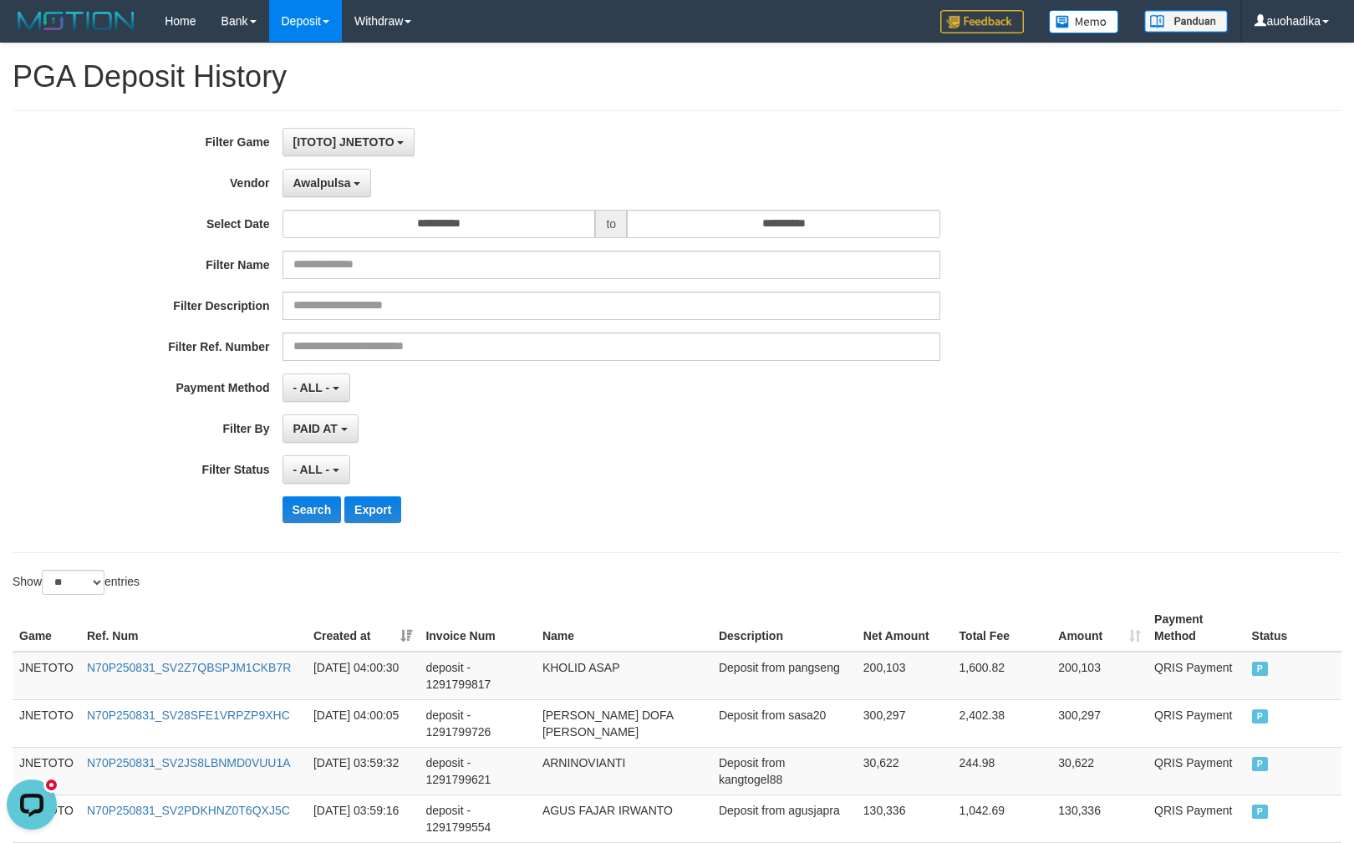
click at [354, 201] on div "**********" at bounding box center [564, 332] width 1128 height 408
click at [354, 182] on b "button" at bounding box center [357, 183] width 7 height 3
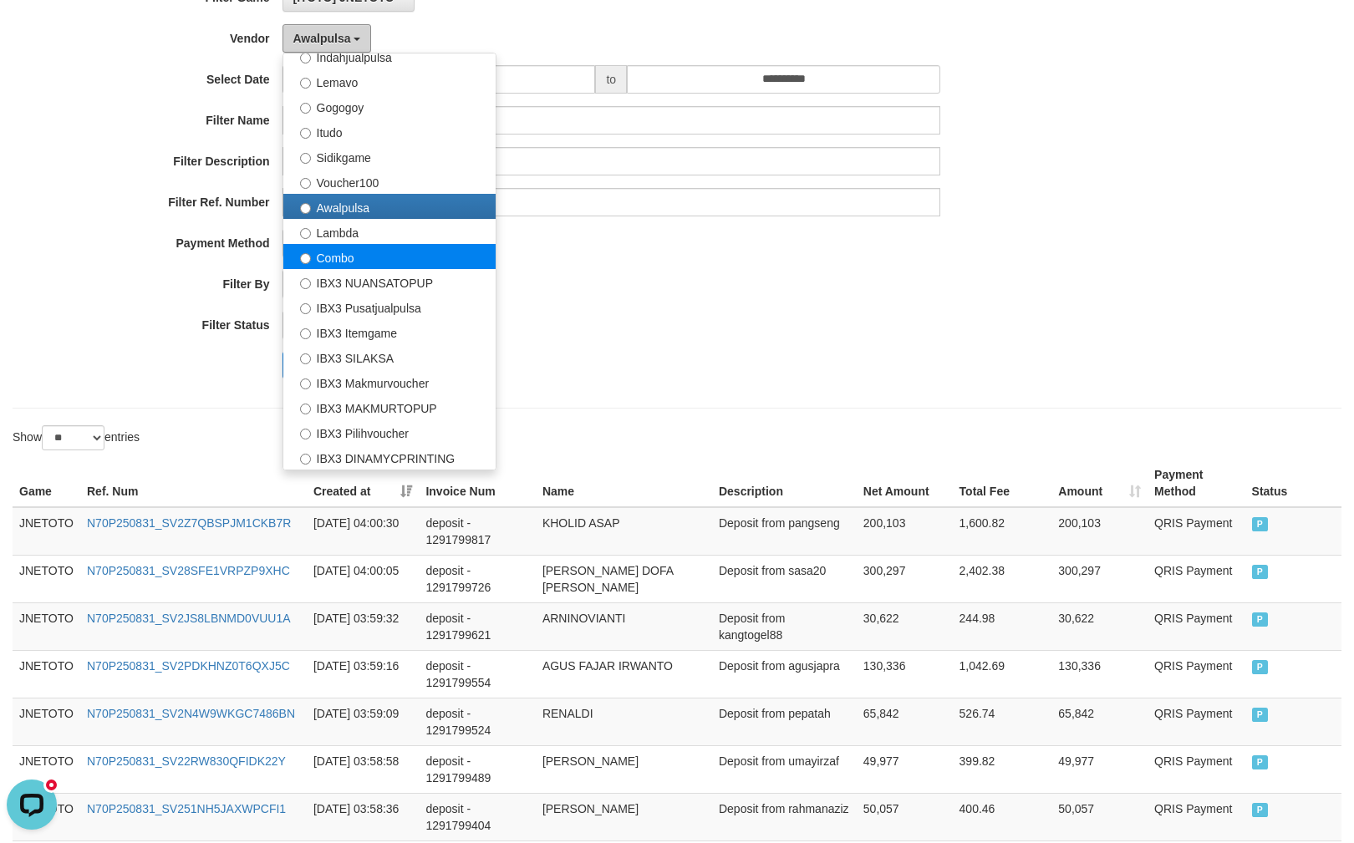
scroll to position [148, 0]
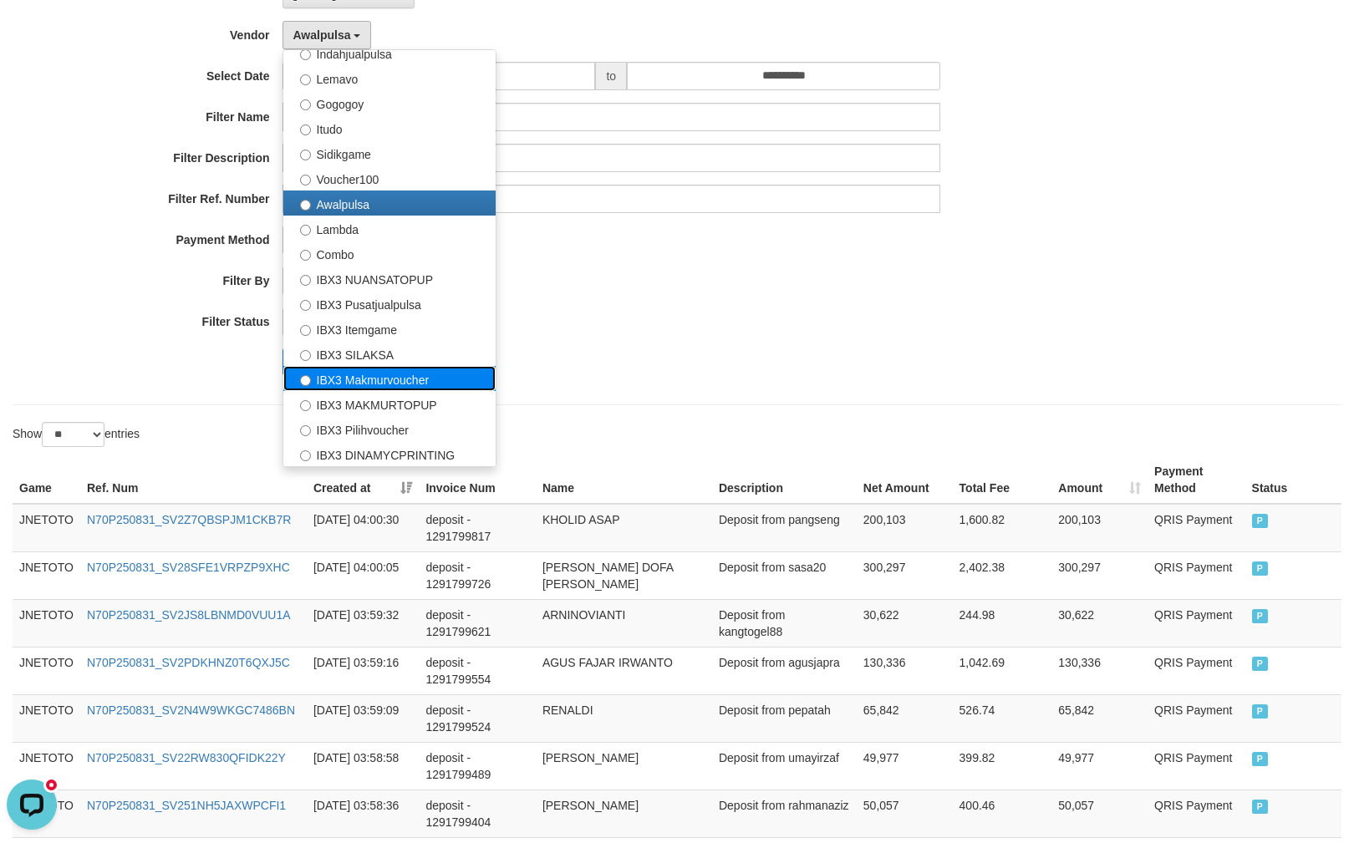
click at [440, 383] on label "IBX3 Makmurvoucher" at bounding box center [389, 378] width 212 height 25
select select "**********"
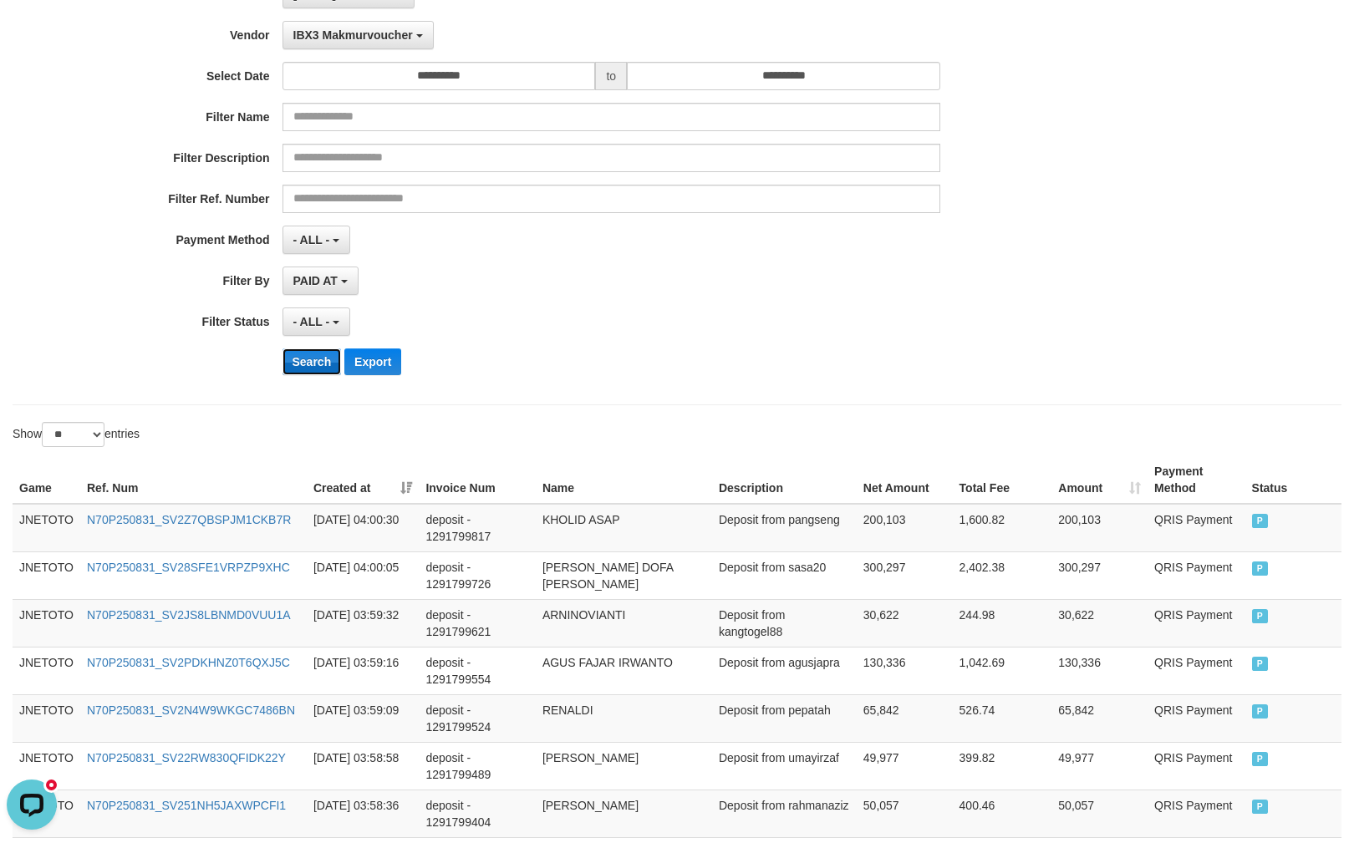
click at [329, 363] on button "Search" at bounding box center [311, 361] width 59 height 27
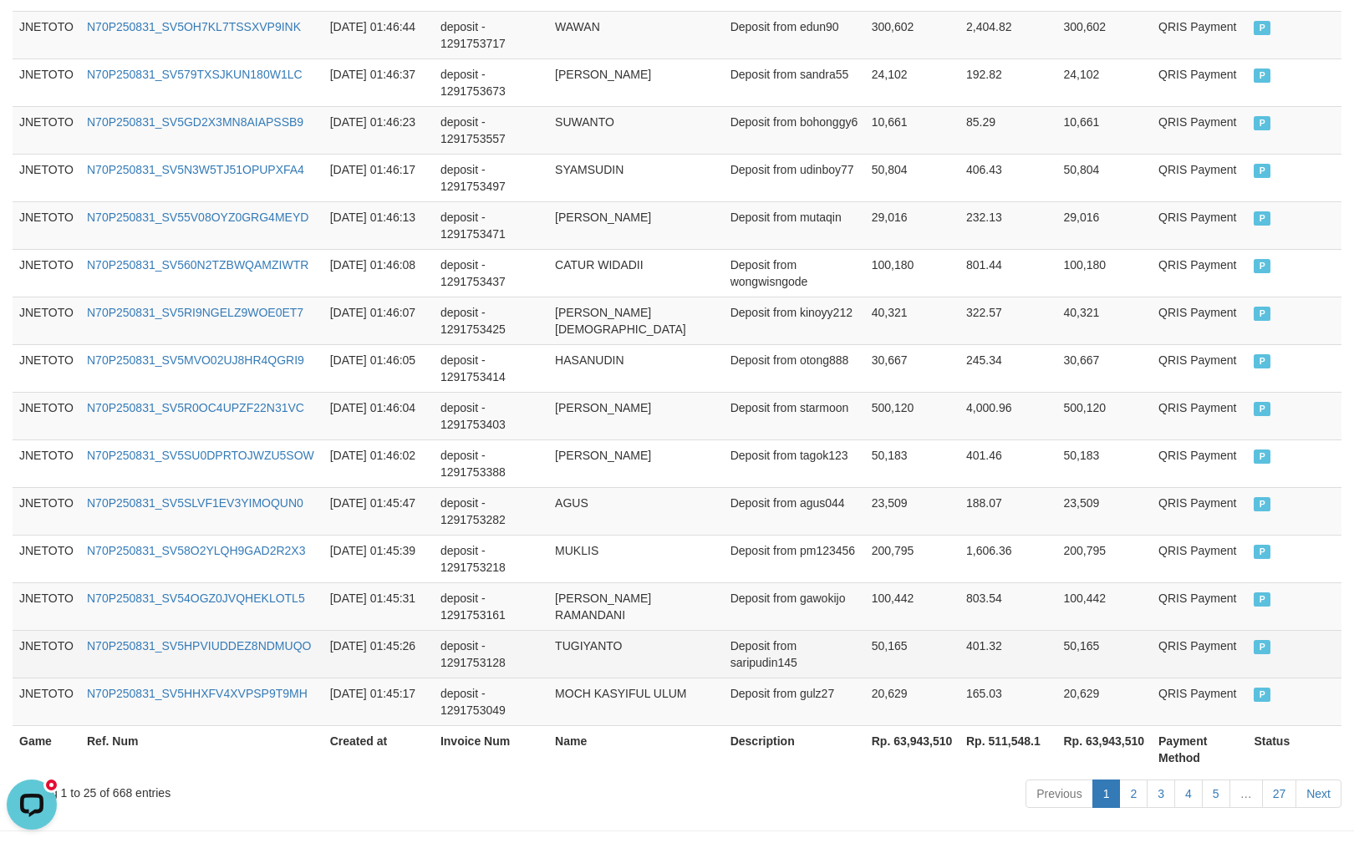
scroll to position [1191, 0]
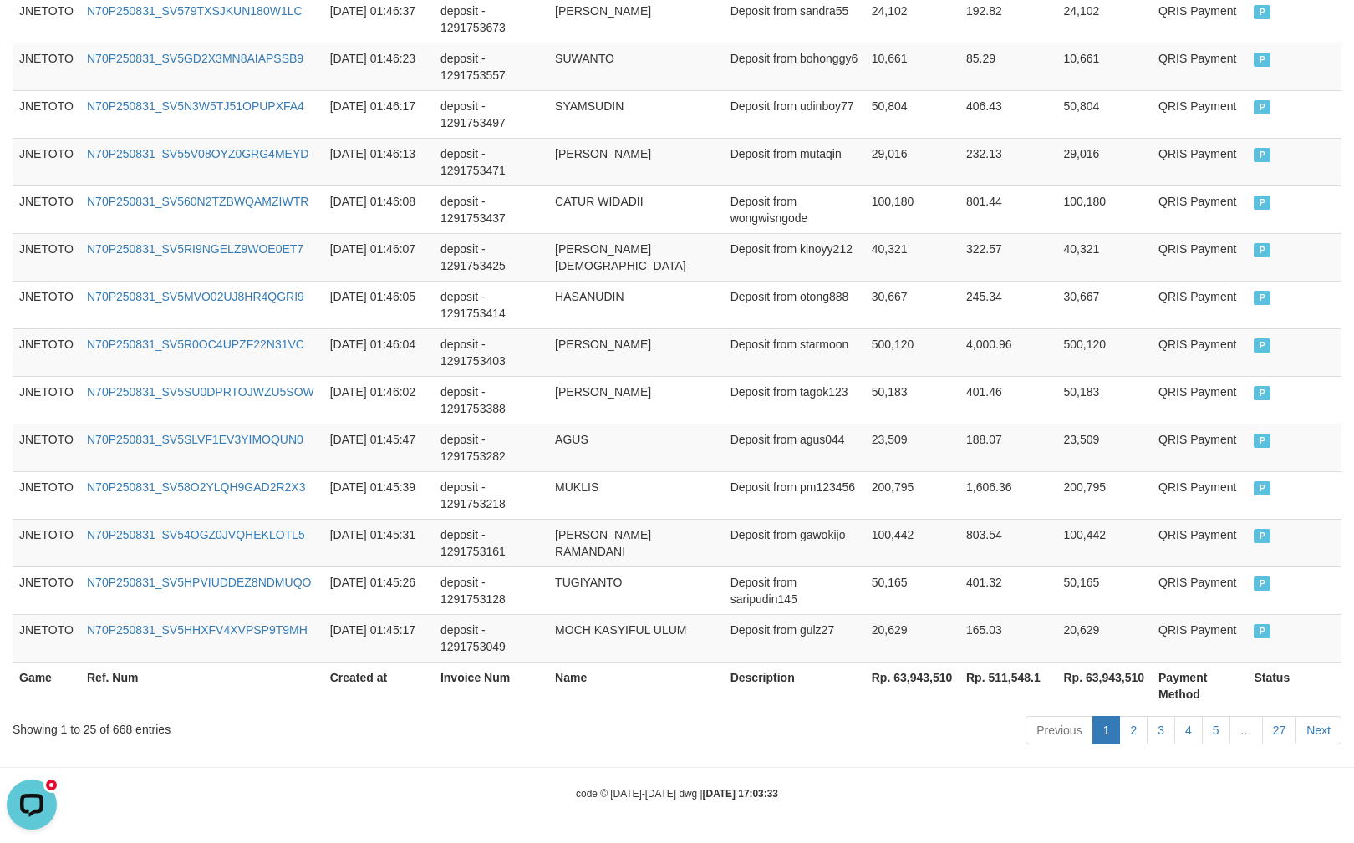
click at [122, 730] on div "Showing 1 to 25 of 668 entries" at bounding box center [282, 726] width 539 height 23
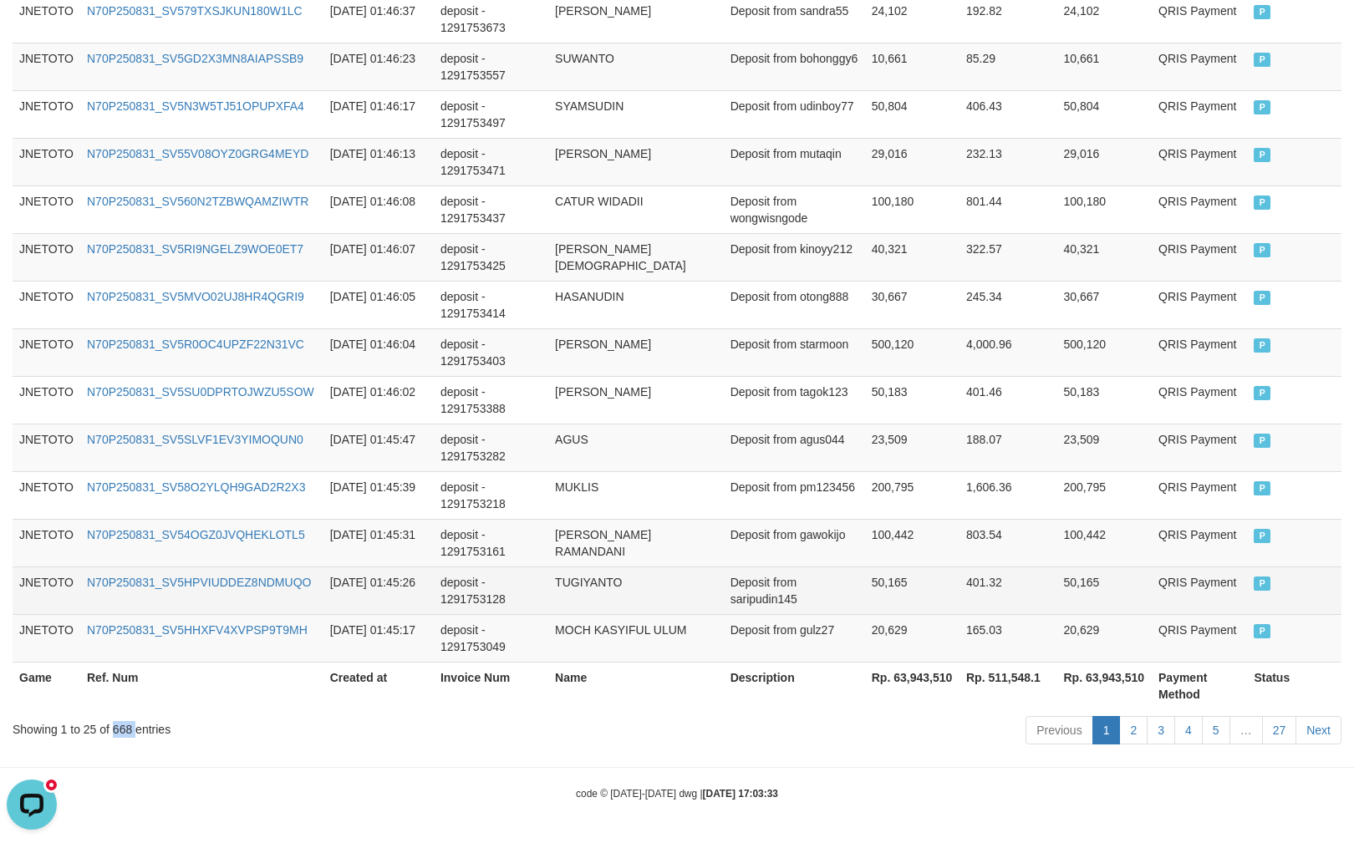
copy div "668"
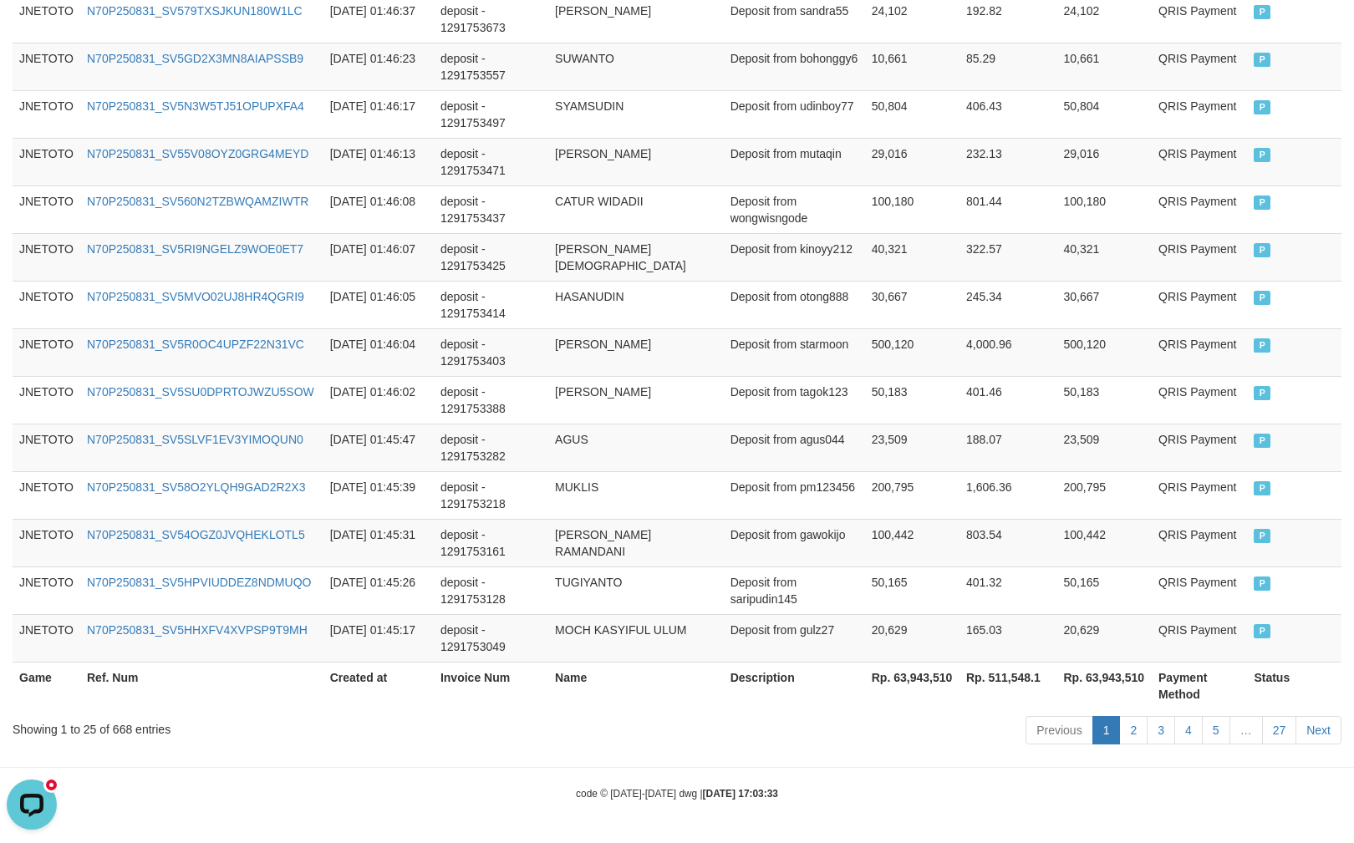
drag, startPoint x: 1077, startPoint y: 772, endPoint x: 1106, endPoint y: 794, distance: 36.4
